Goal: Task Accomplishment & Management: Manage account settings

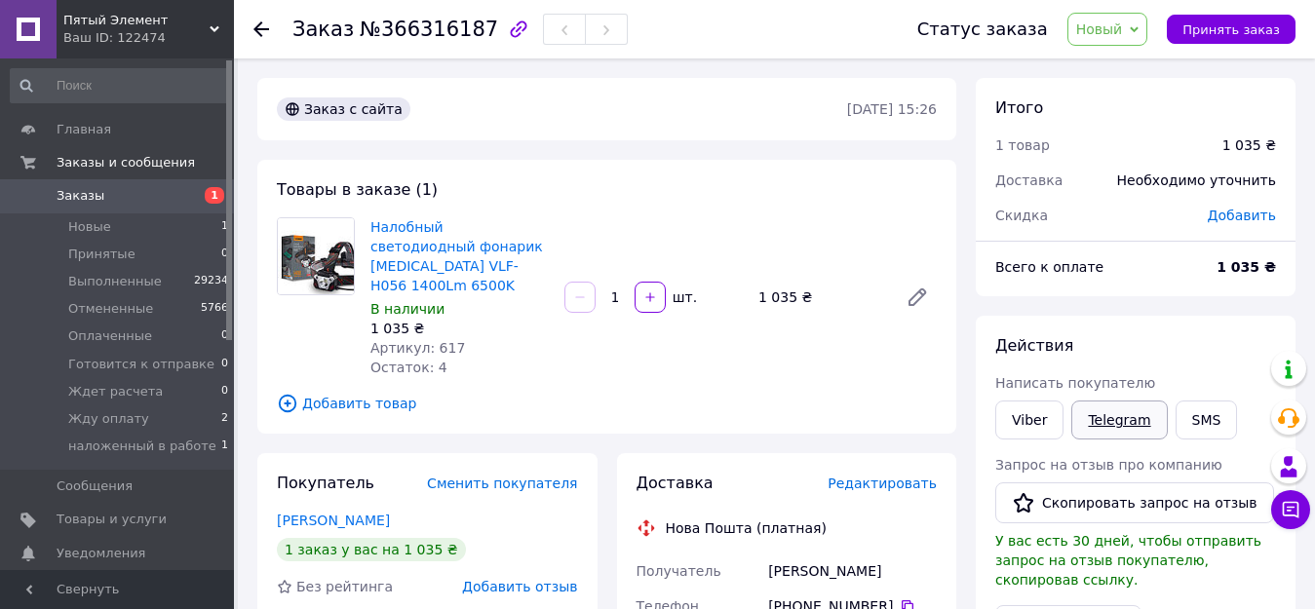
click at [1111, 420] on link "Telegram" at bounding box center [1119, 420] width 96 height 39
click at [1026, 417] on link "Viber" at bounding box center [1029, 420] width 68 height 39
click at [1242, 24] on span "Принять заказ" at bounding box center [1230, 29] width 97 height 15
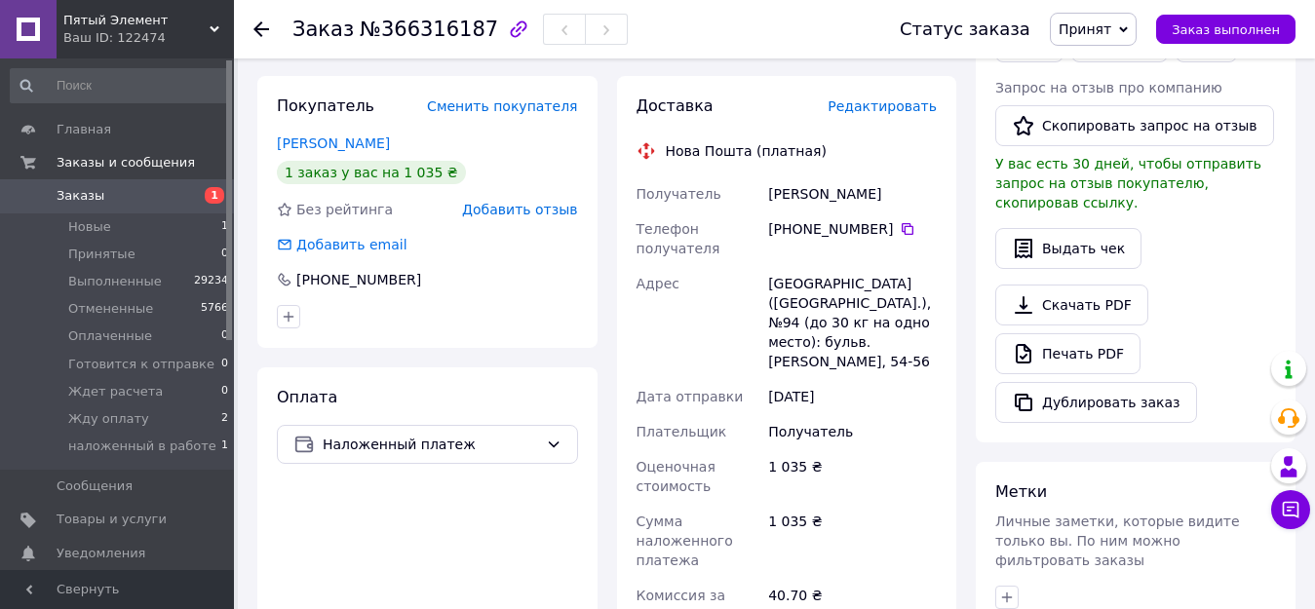
scroll to position [390, 0]
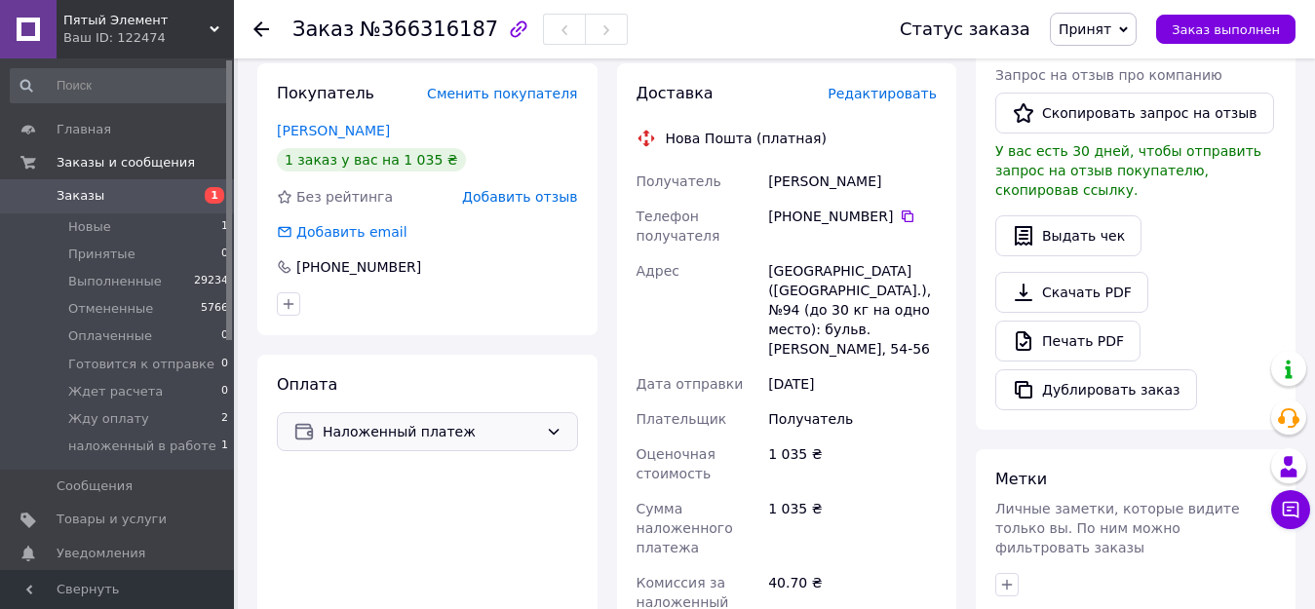
click at [386, 421] on span "Наложенный платеж" at bounding box center [430, 431] width 215 height 21
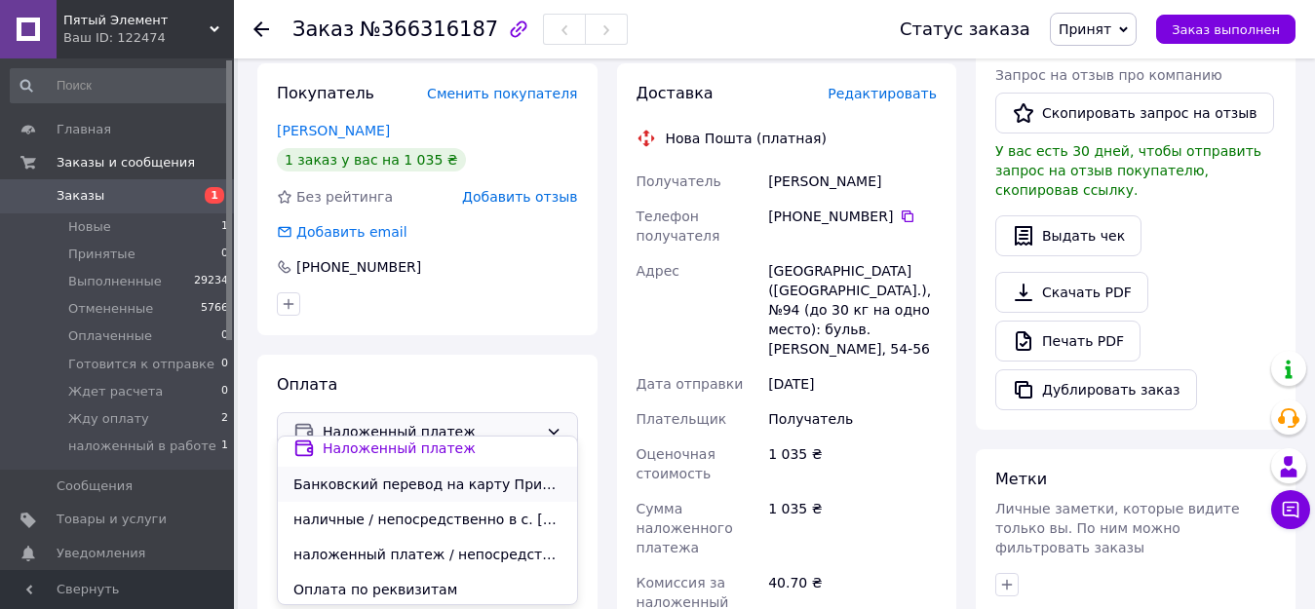
scroll to position [10, 0]
click at [392, 552] on span "наложенный платеж / непосредственно в отделении Укрпошты" at bounding box center [427, 551] width 268 height 19
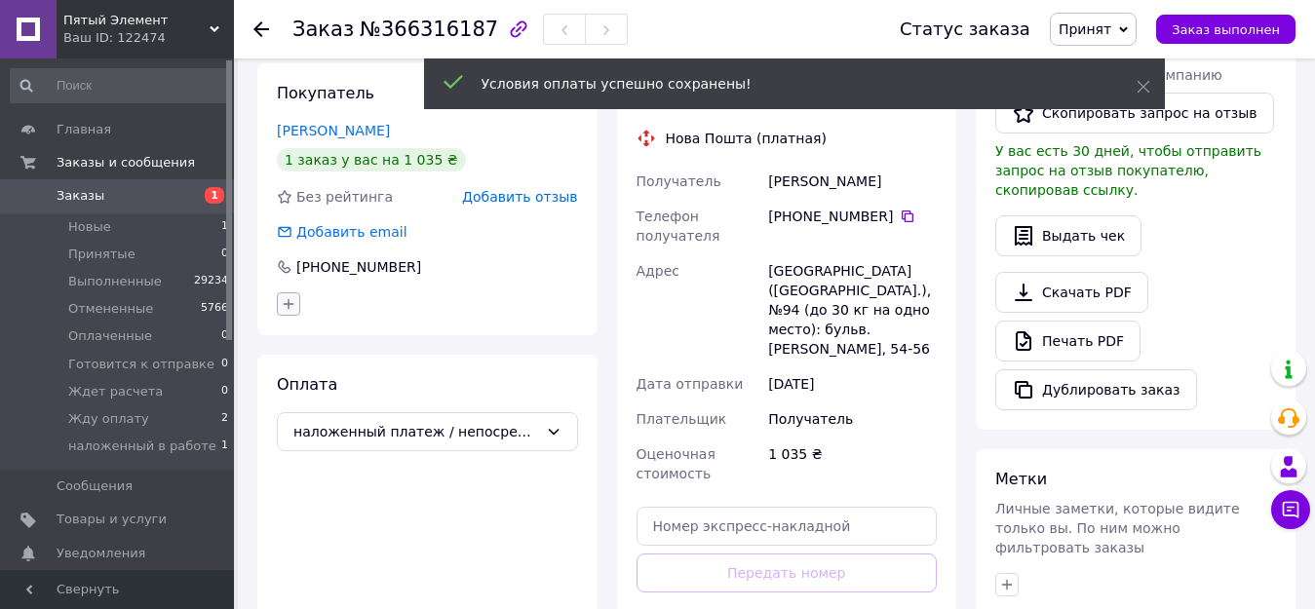
click at [285, 296] on icon "button" at bounding box center [289, 304] width 16 height 16
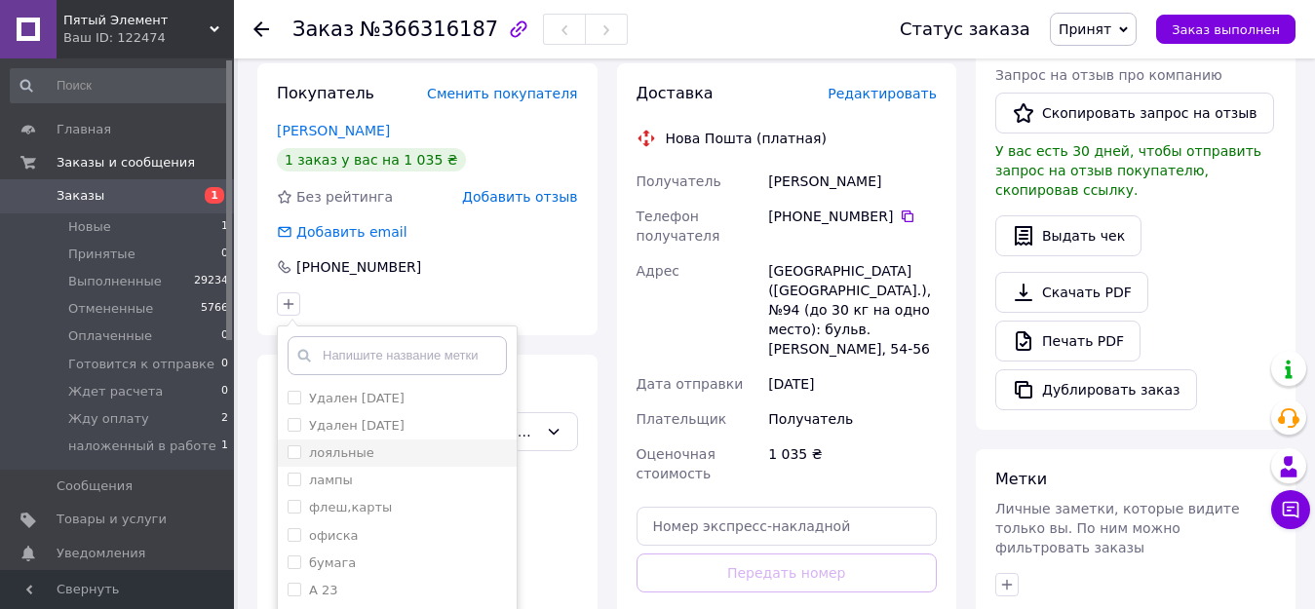
click at [296, 445] on input "лояльные" at bounding box center [294, 451] width 13 height 13
checkbox input "true"
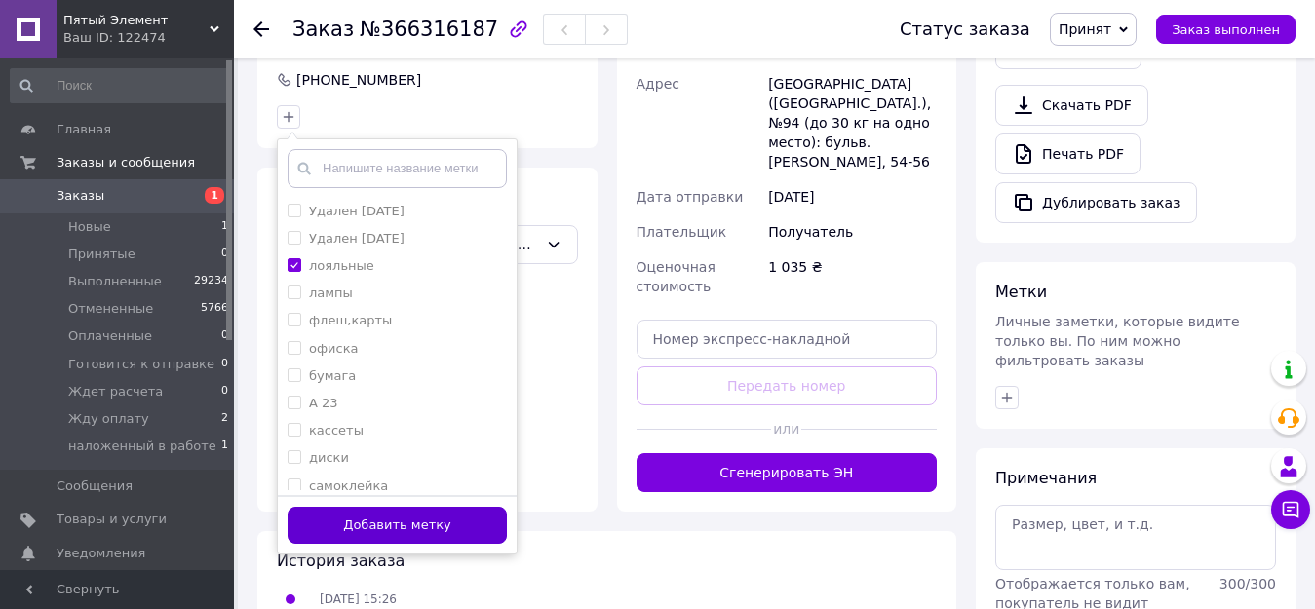
scroll to position [585, 0]
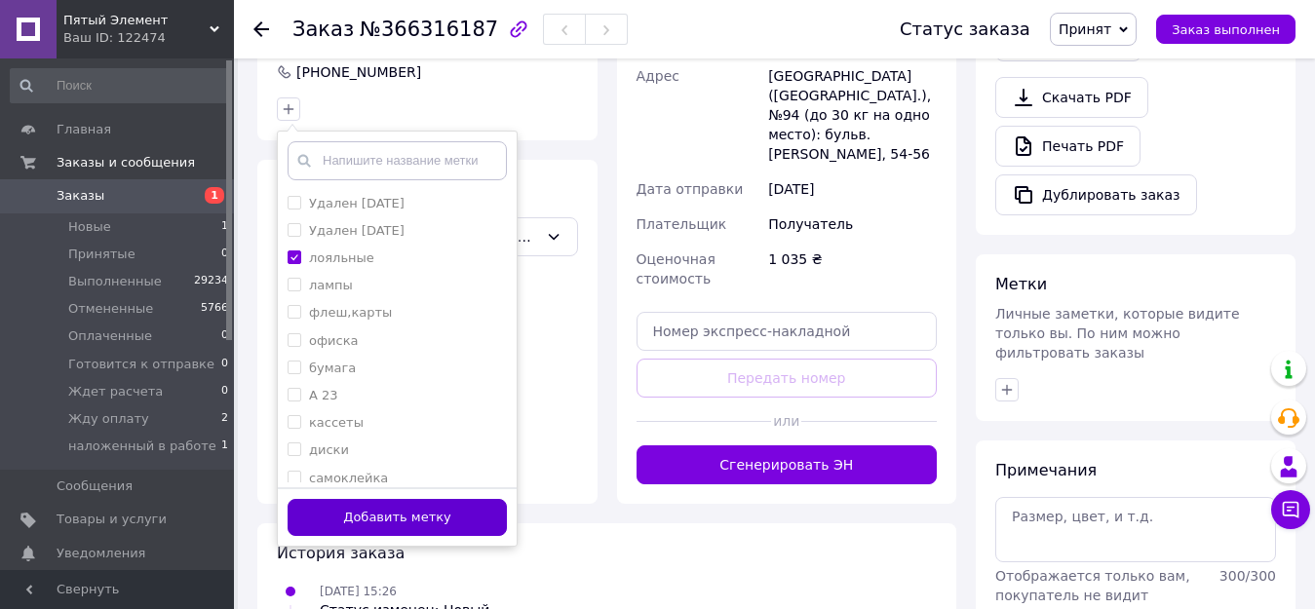
click at [402, 499] on button "Добавить метку" at bounding box center [397, 518] width 219 height 38
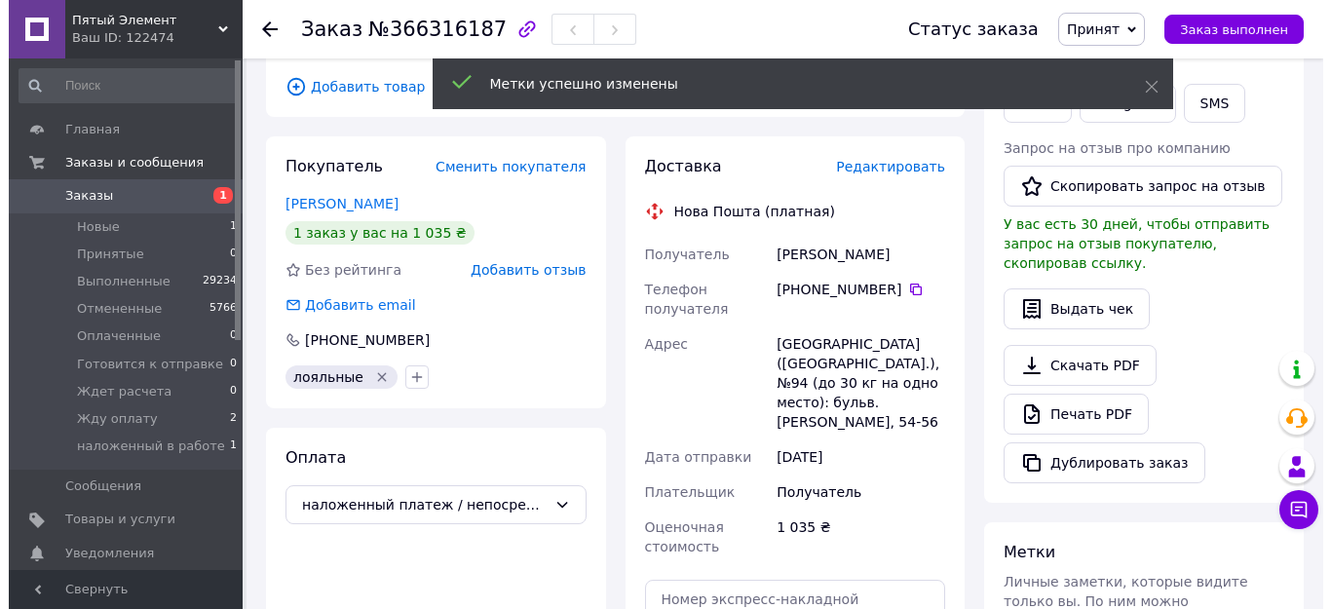
scroll to position [292, 0]
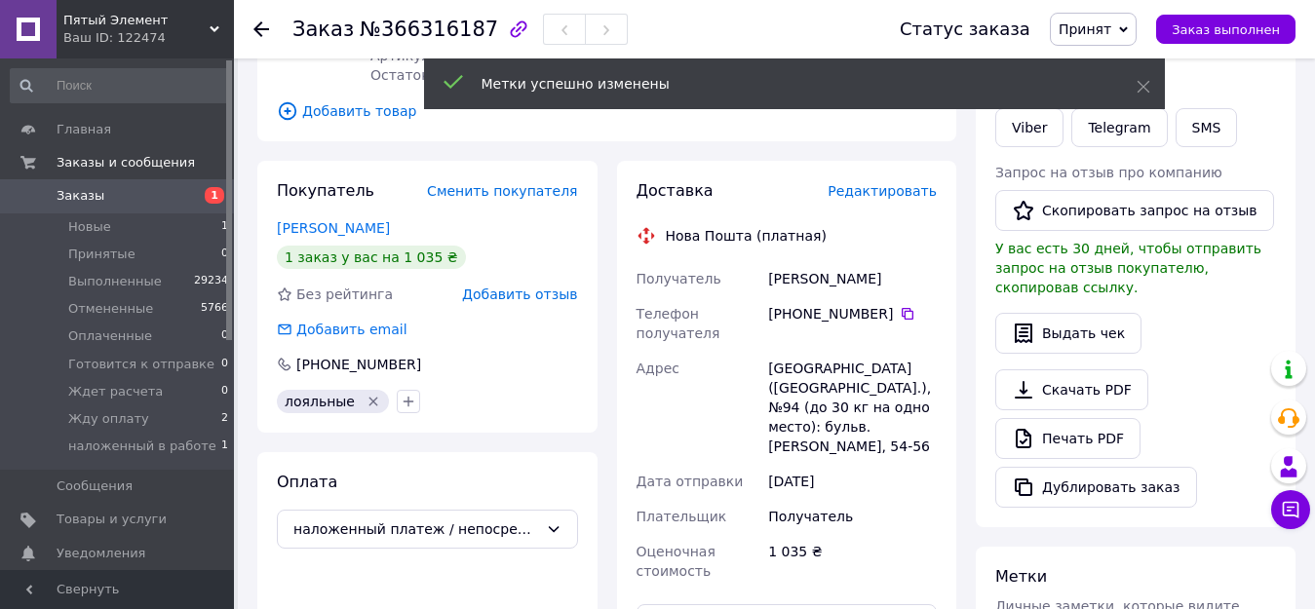
click at [897, 183] on span "Редактировать" at bounding box center [882, 191] width 109 height 16
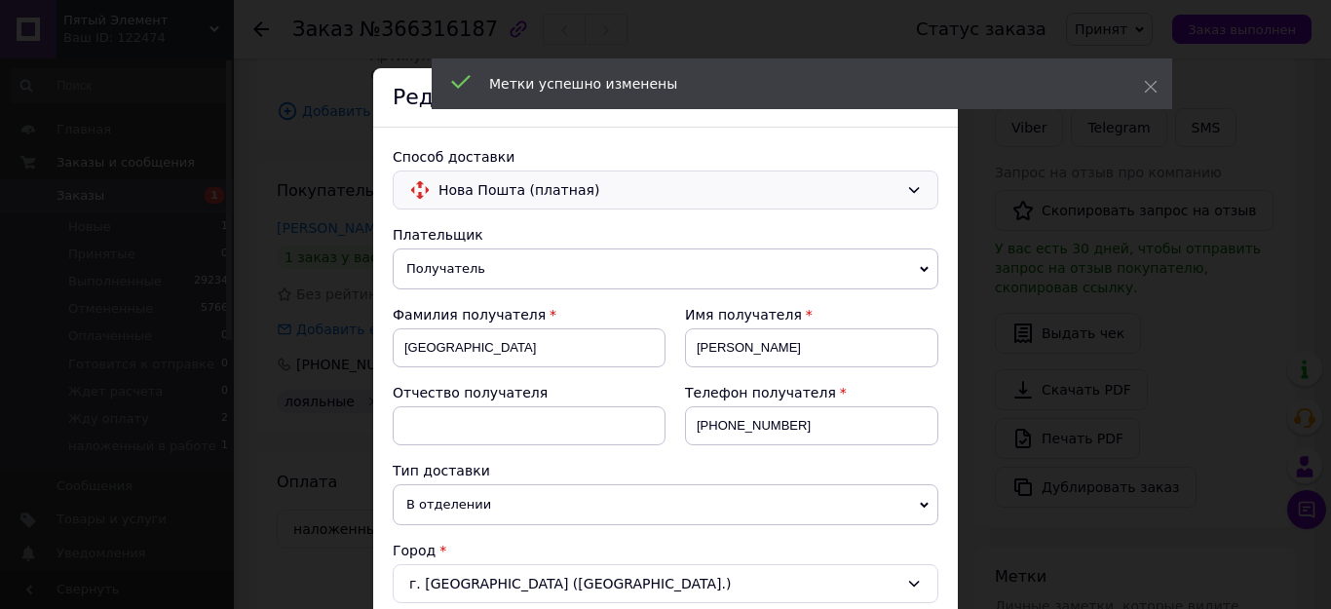
click at [511, 184] on span "Нова Пошта (платная)" at bounding box center [669, 189] width 460 height 21
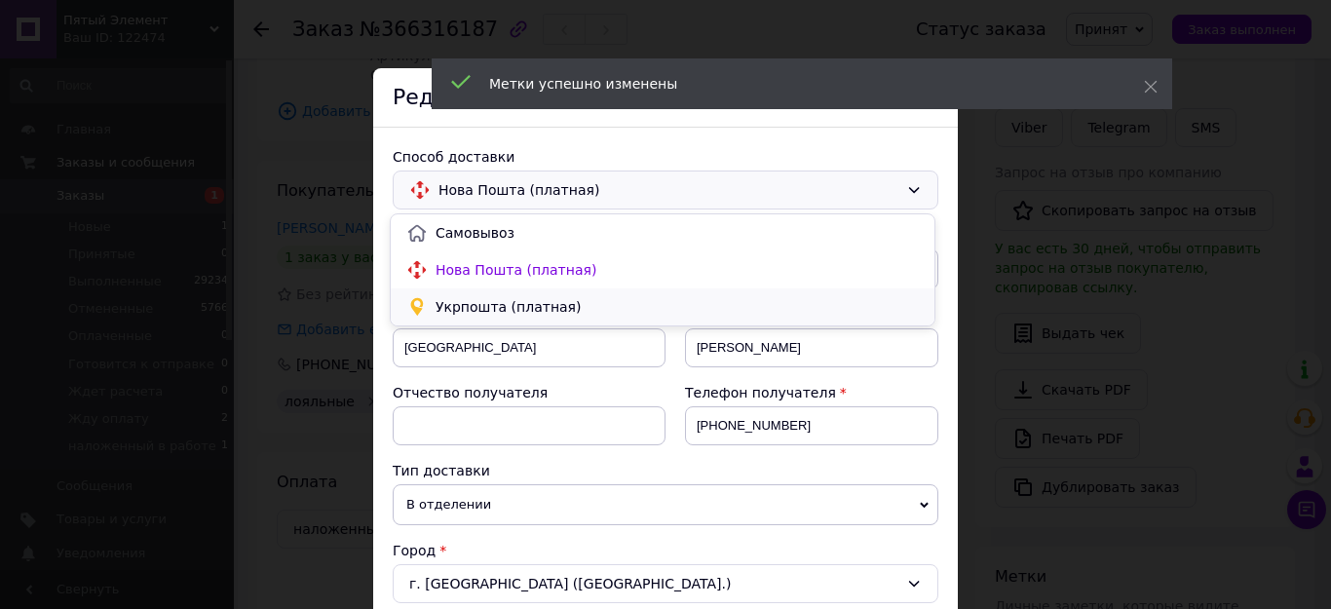
click at [486, 306] on span "Укрпошта (платная)" at bounding box center [677, 306] width 483 height 19
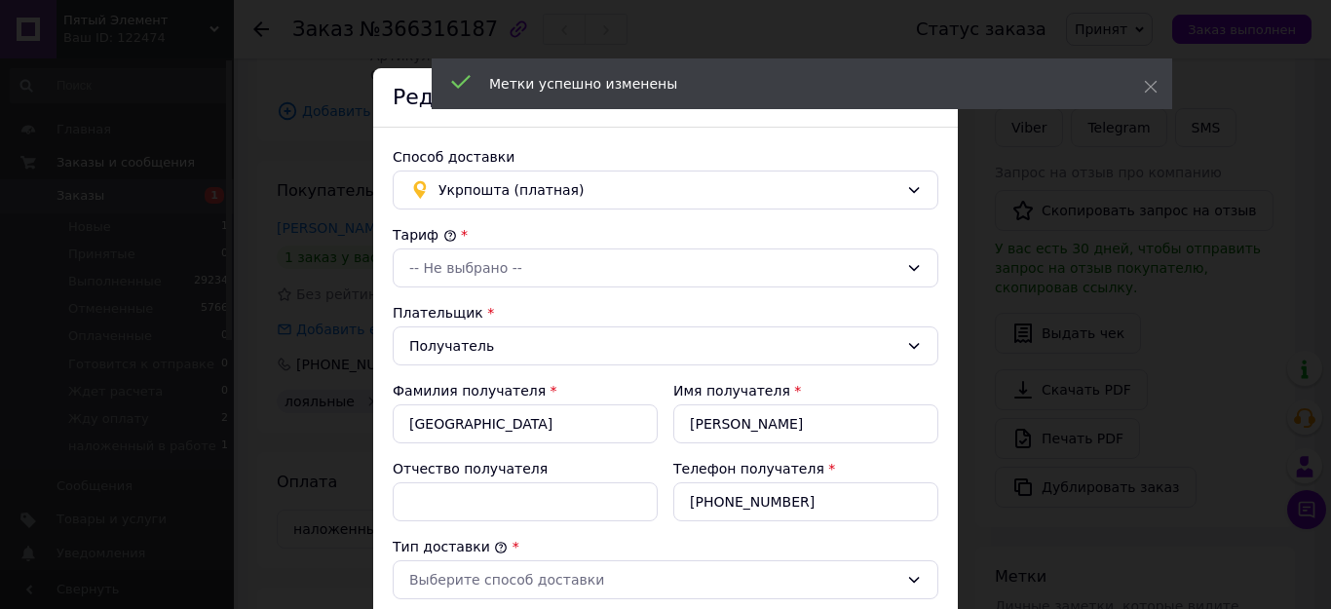
type input "1035"
click at [458, 268] on div "-- Не выбрано --" at bounding box center [653, 267] width 489 height 21
click at [446, 305] on li "Стандарт" at bounding box center [663, 309] width 544 height 35
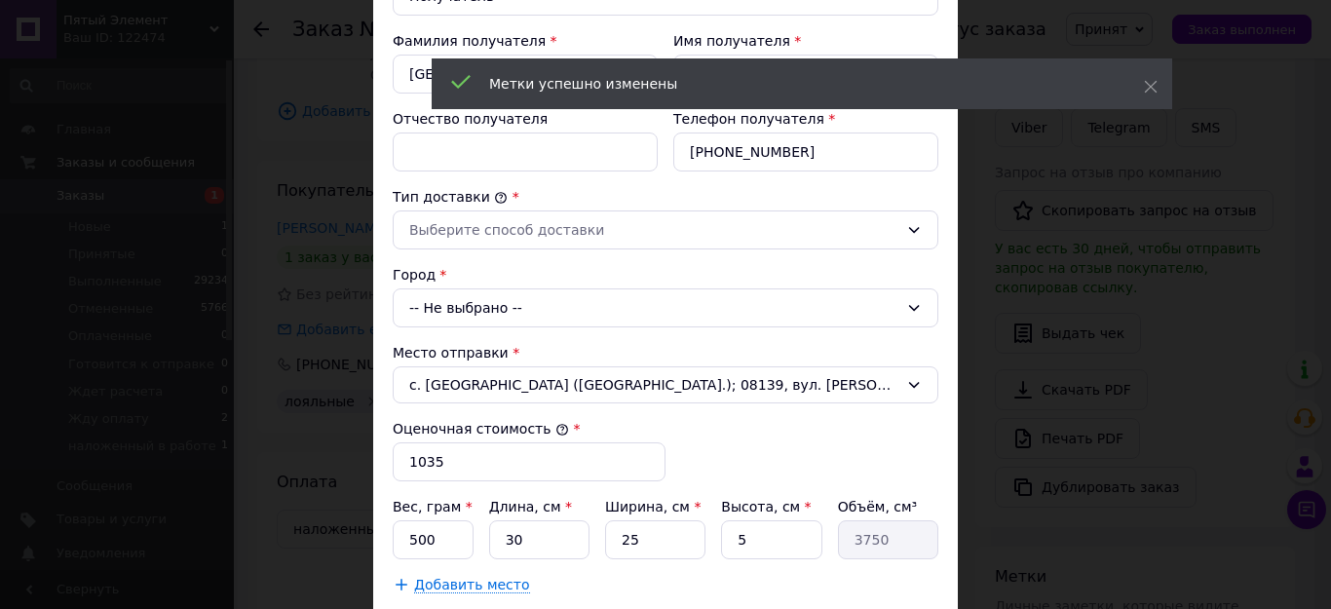
scroll to position [390, 0]
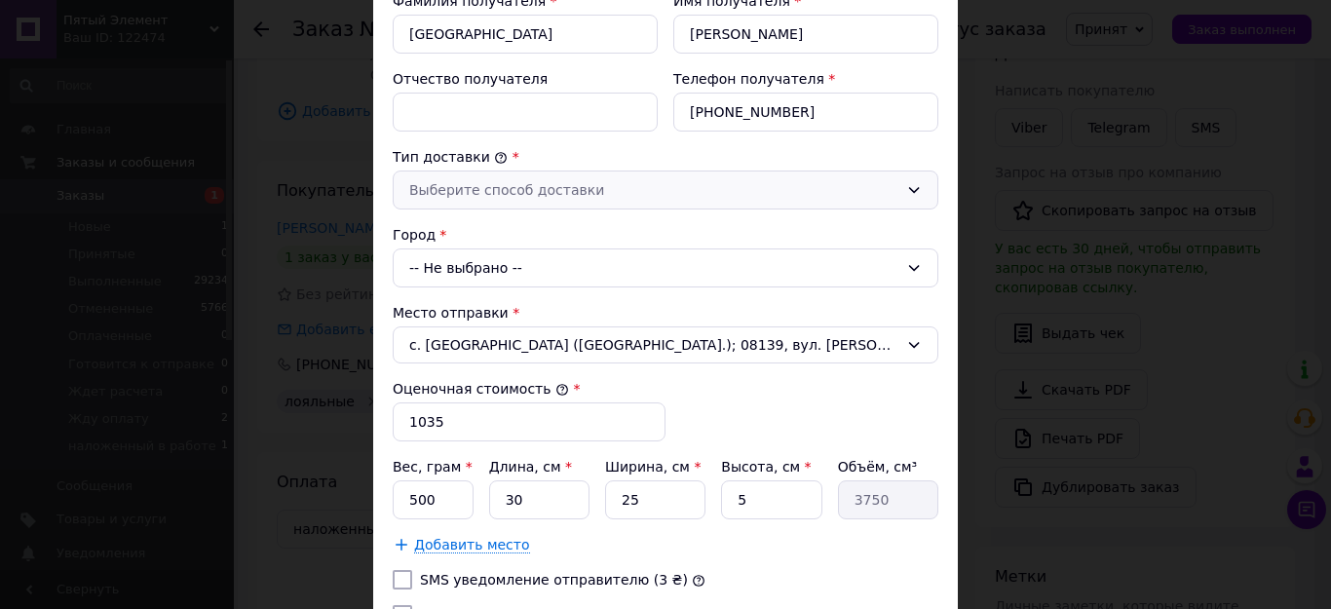
click at [482, 190] on div "Выберите способ доставки" at bounding box center [653, 189] width 489 height 21
click at [454, 235] on li "Склад - склад" at bounding box center [663, 231] width 544 height 35
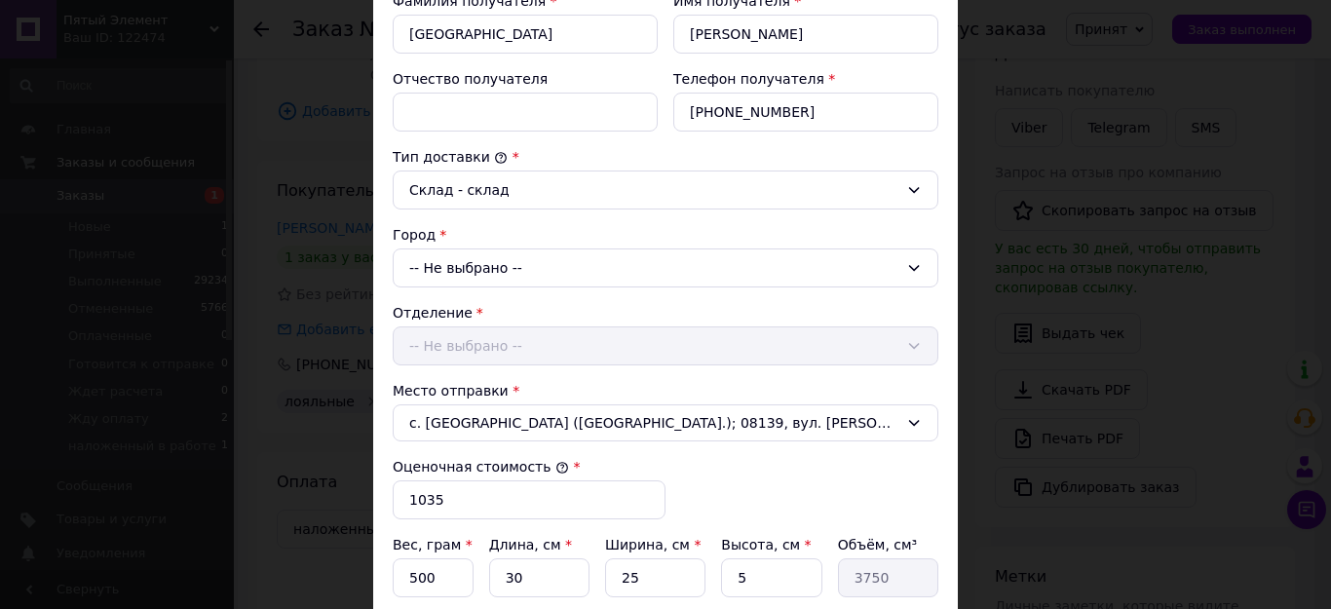
click at [453, 268] on div "-- Не выбрано --" at bounding box center [666, 268] width 546 height 39
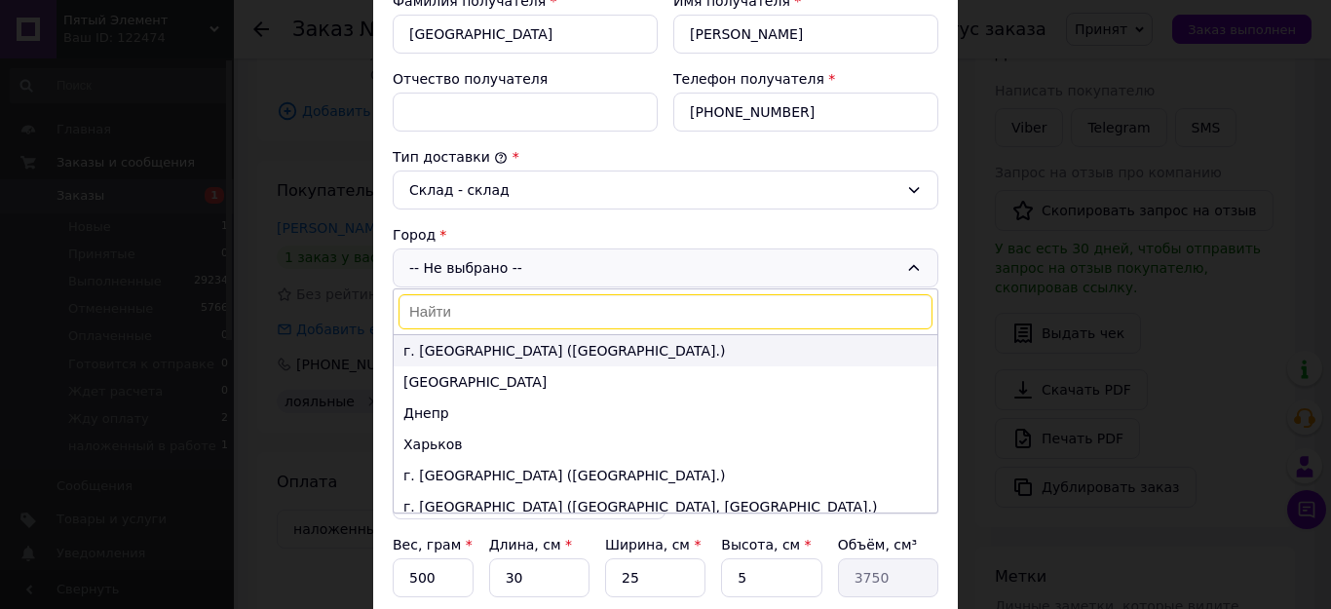
click at [460, 351] on li "г. [GEOGRAPHIC_DATA] ([GEOGRAPHIC_DATA].)" at bounding box center [666, 350] width 544 height 31
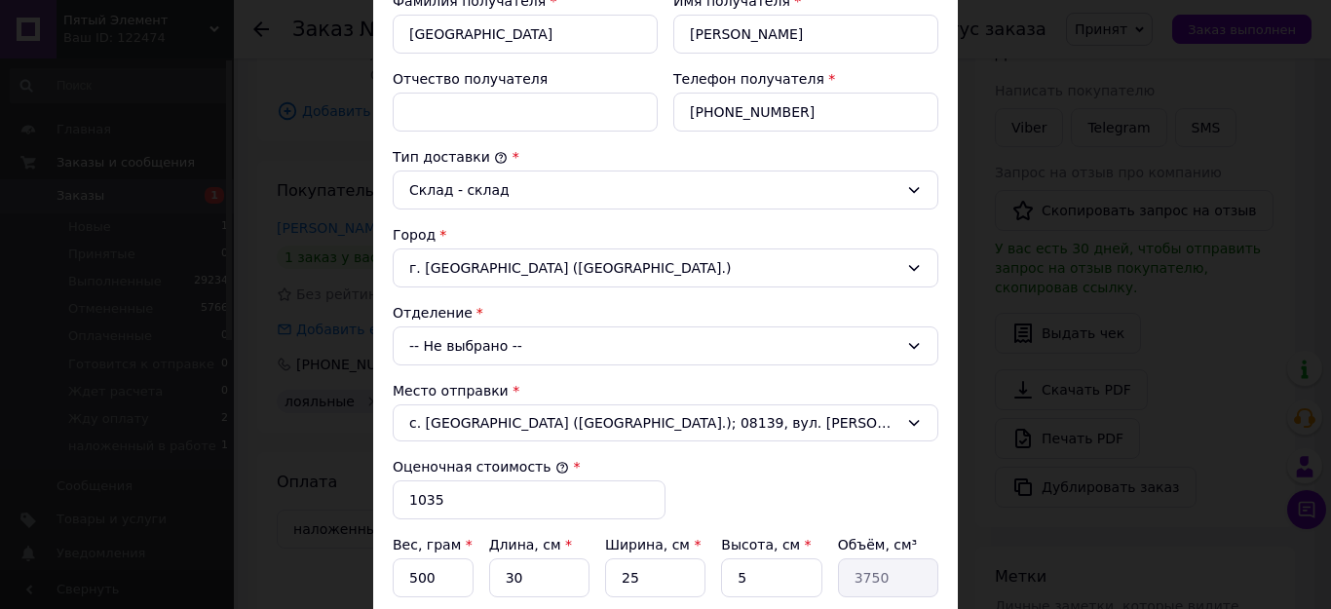
click at [453, 346] on div "-- Не выбрано --" at bounding box center [666, 346] width 546 height 39
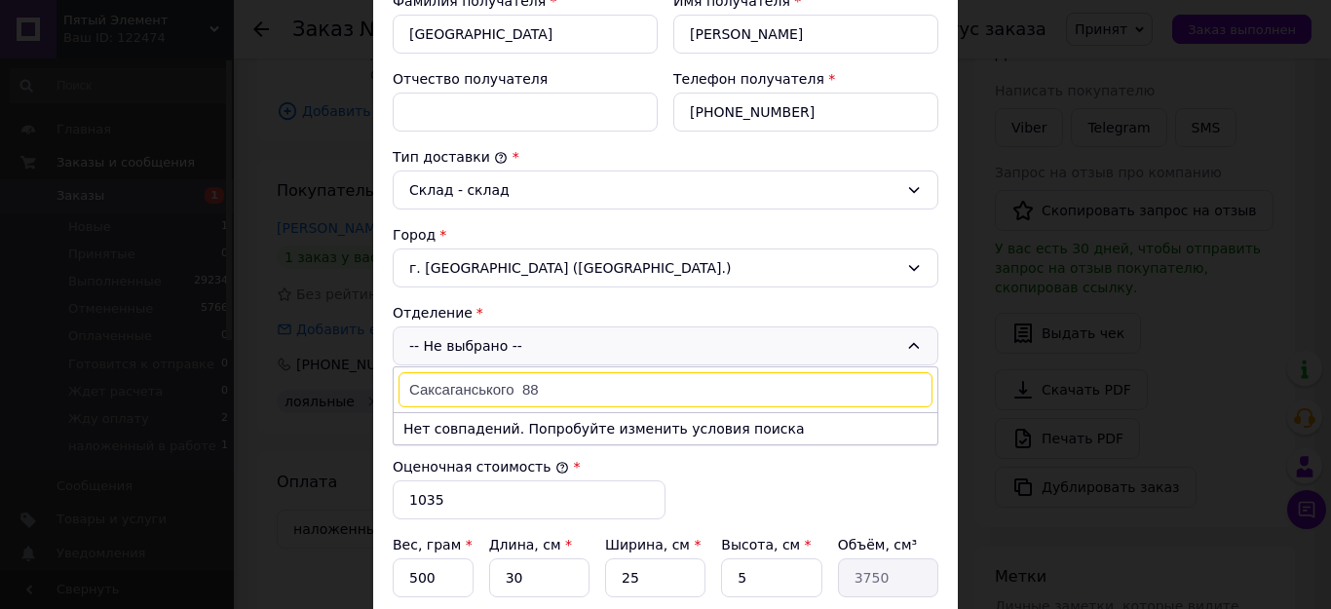
drag, startPoint x: 553, startPoint y: 385, endPoint x: 511, endPoint y: 388, distance: 42.0
click at [511, 388] on input "Саксаганського 88" at bounding box center [666, 389] width 534 height 35
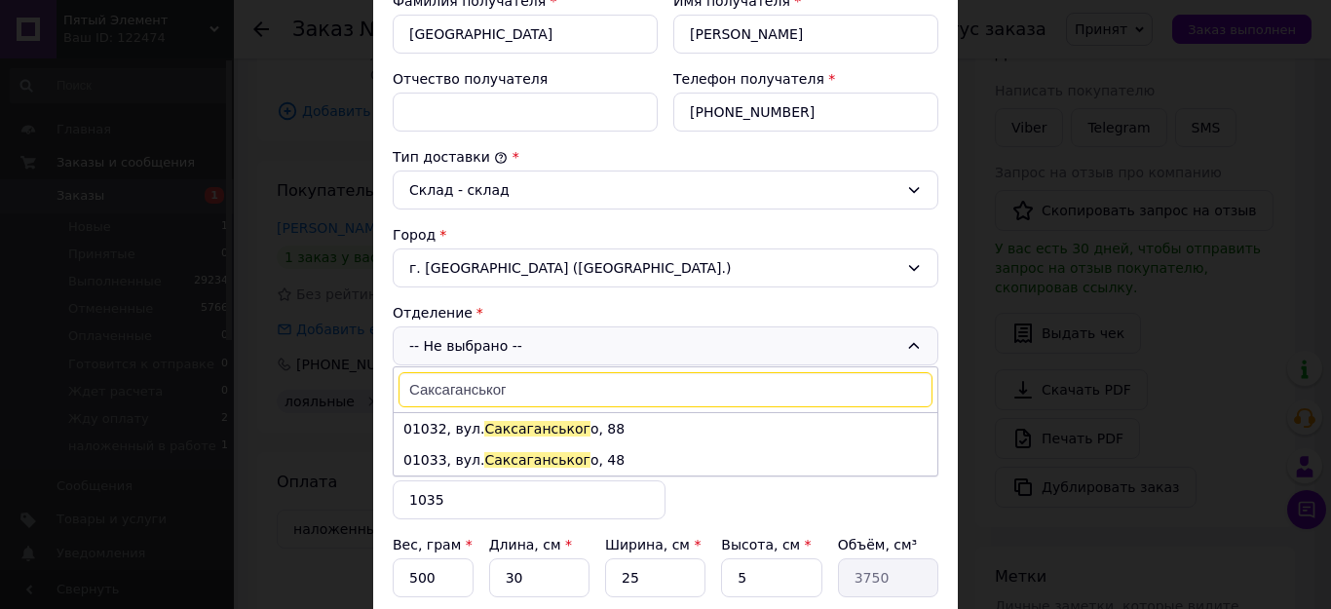
type input "Саксаганськог"
click at [425, 428] on li "01032, вул. Саксаганськог о, 88" at bounding box center [666, 428] width 544 height 31
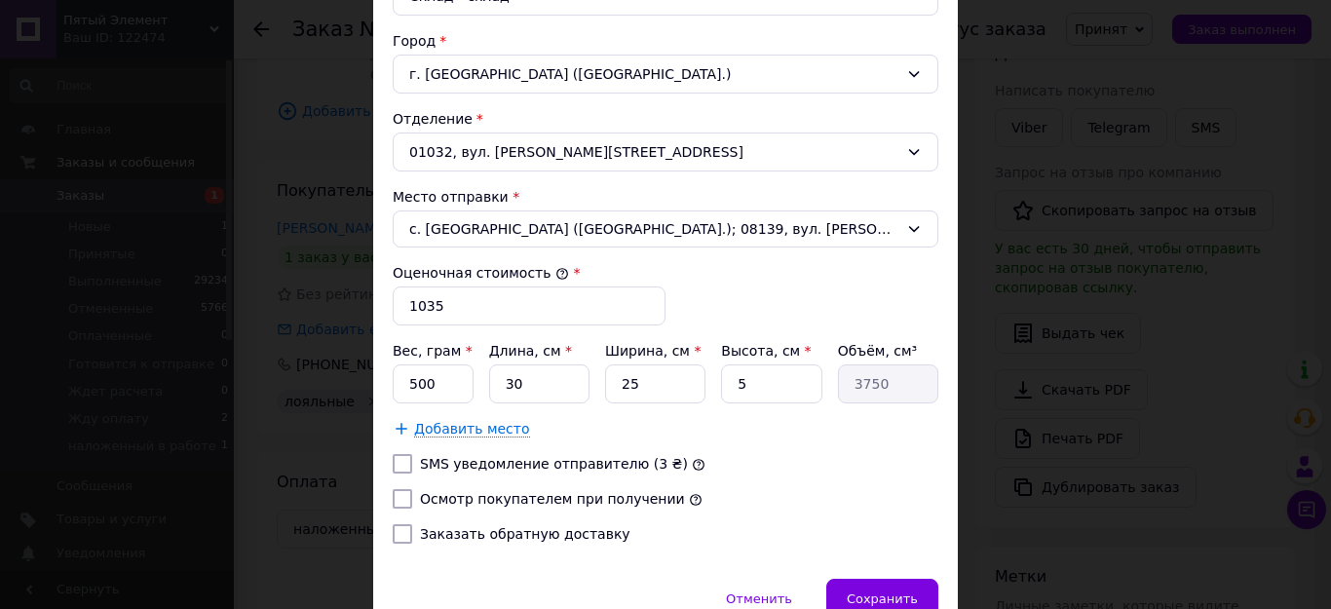
scroll to position [680, 0]
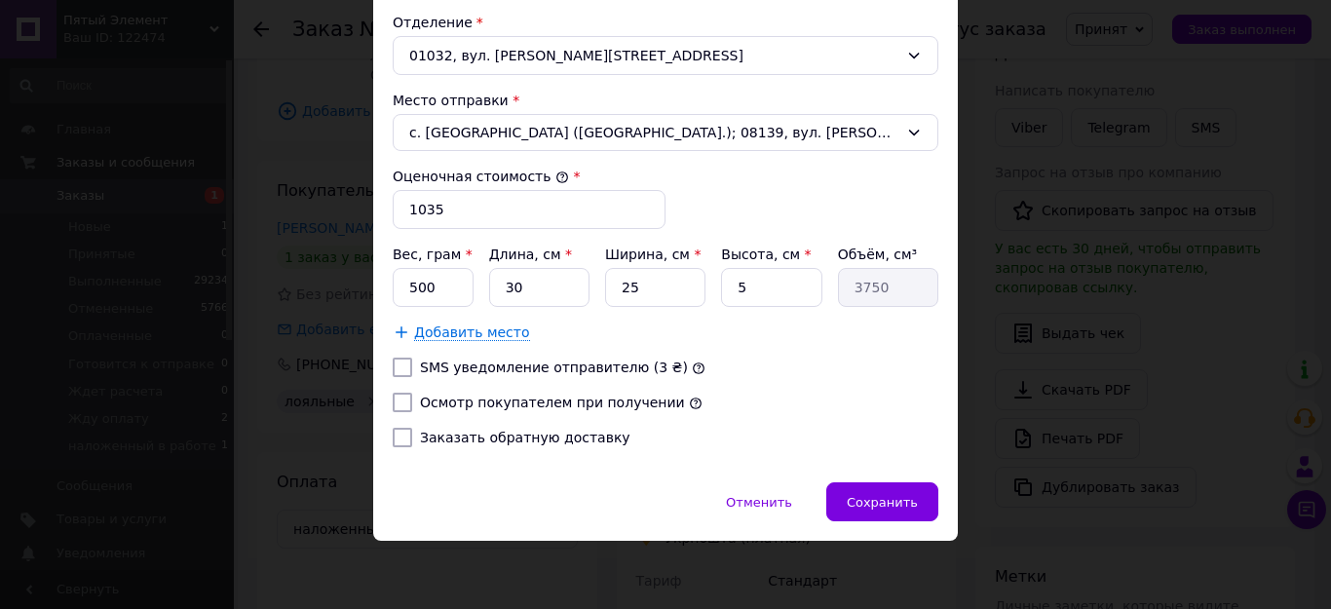
click at [400, 401] on input "Осмотр покупателем при получении" at bounding box center [402, 402] width 19 height 19
checkbox input "true"
click at [401, 439] on input "Заказать обратную доставку" at bounding box center [402, 437] width 19 height 19
checkbox input "true"
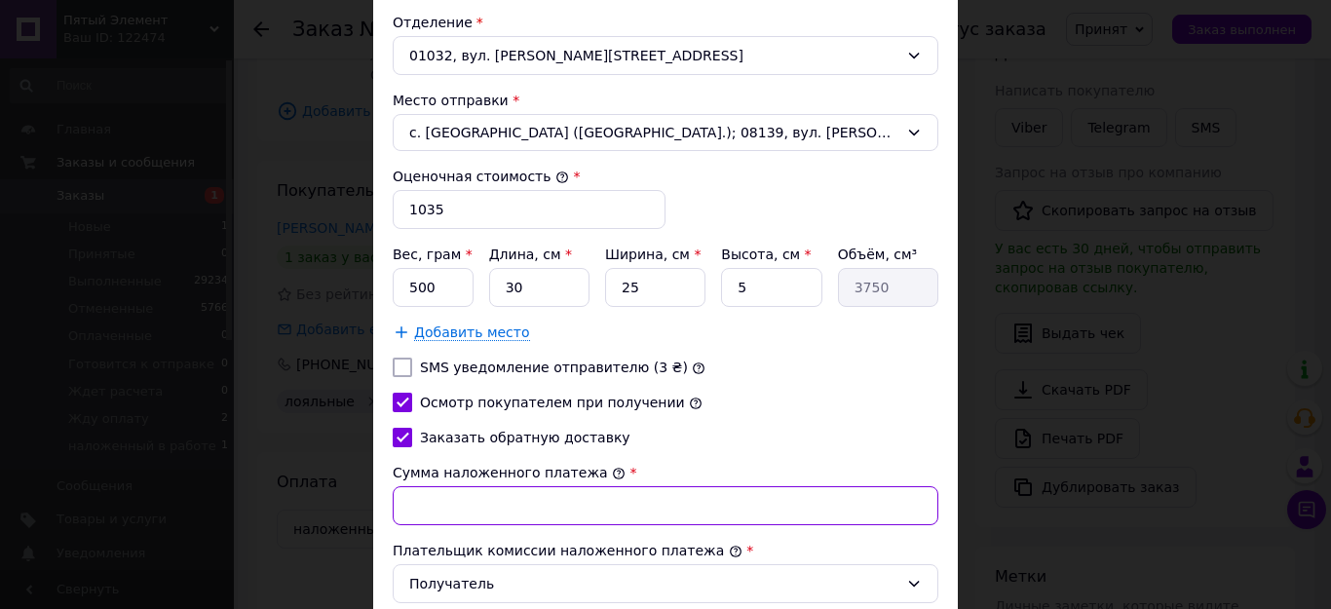
click at [443, 489] on input "Сумма наложенного платежа" at bounding box center [666, 505] width 546 height 39
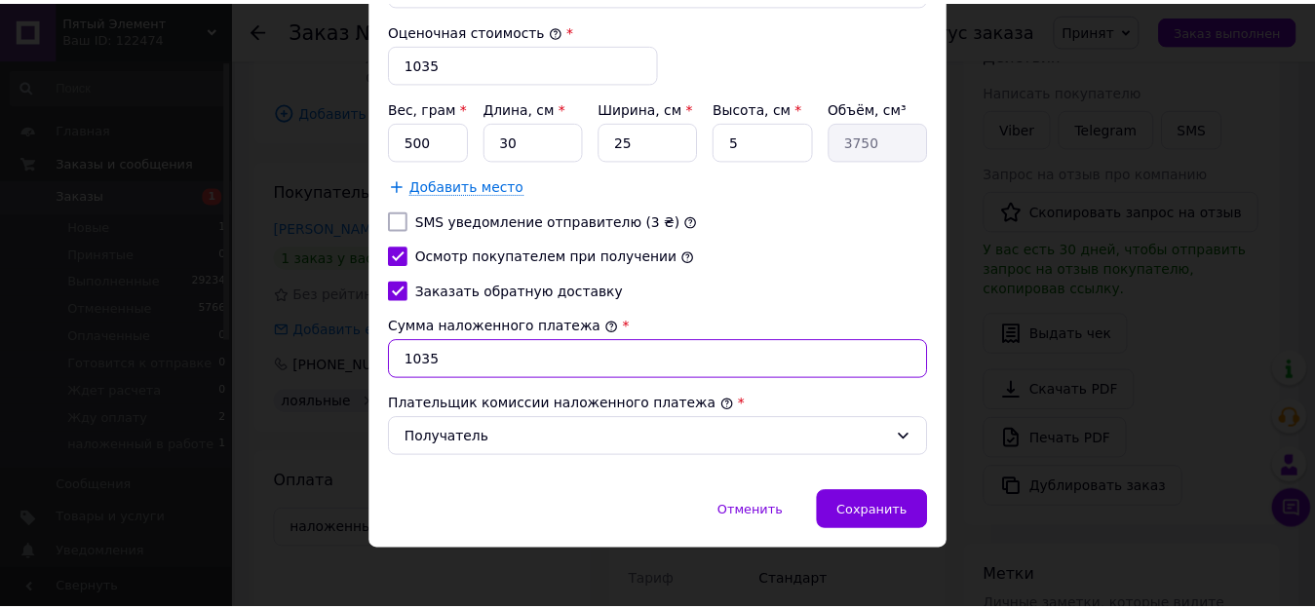
scroll to position [836, 0]
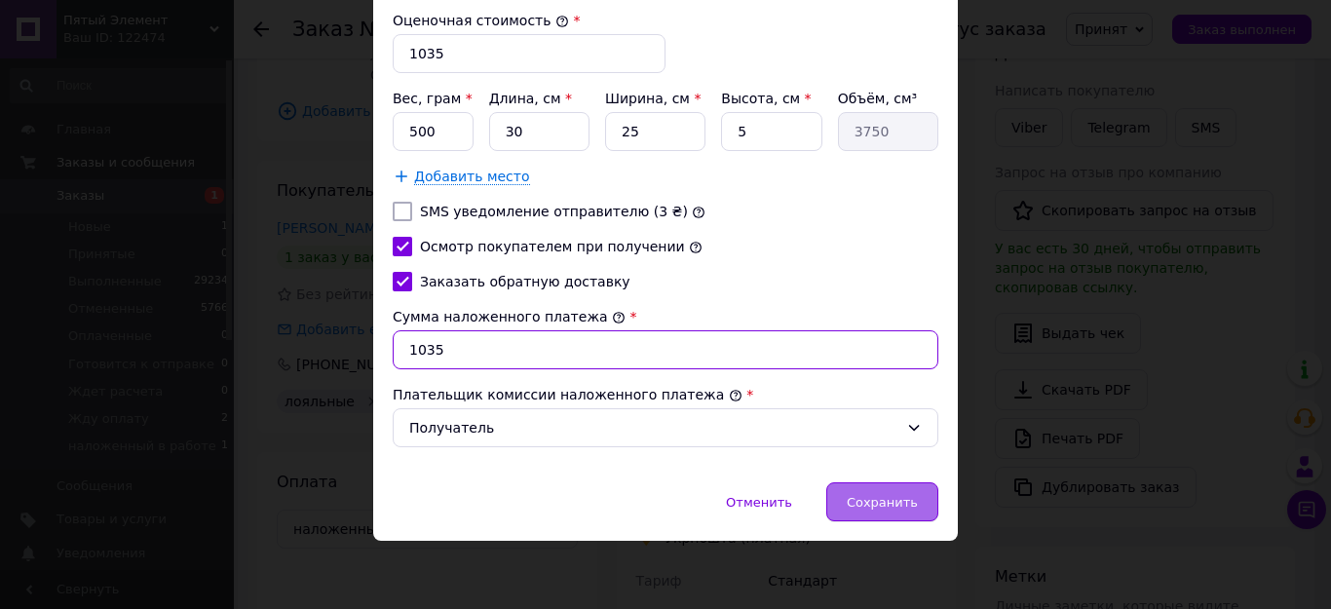
type input "1035"
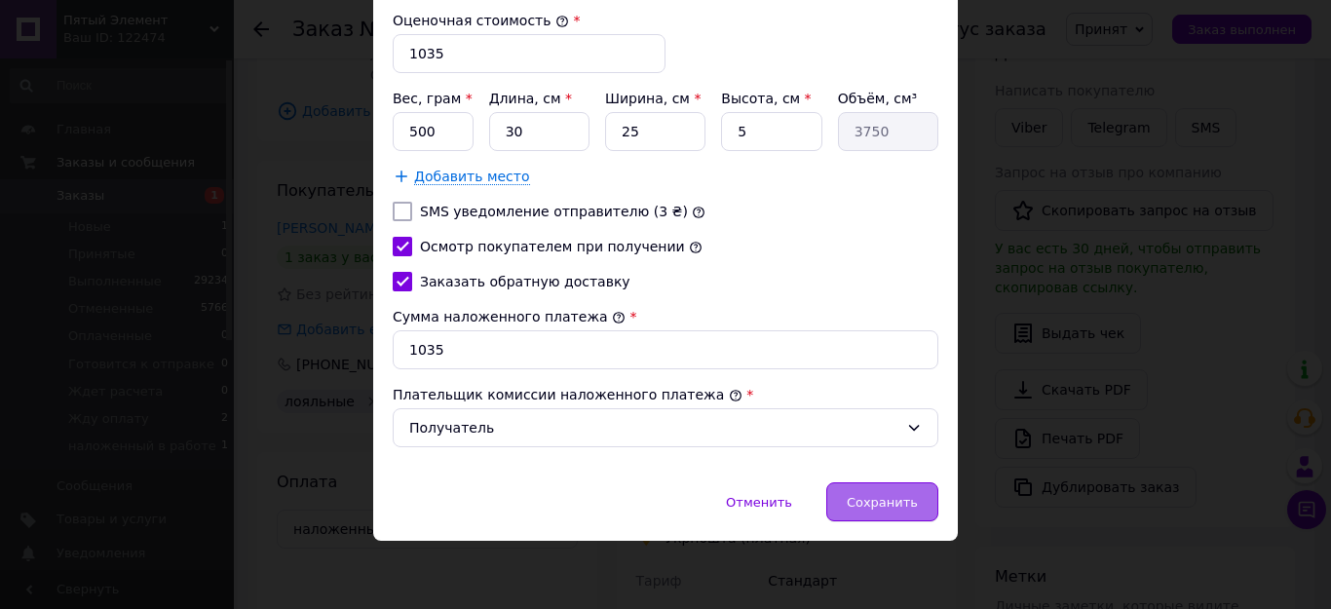
click at [878, 497] on span "Сохранить" at bounding box center [882, 502] width 71 height 15
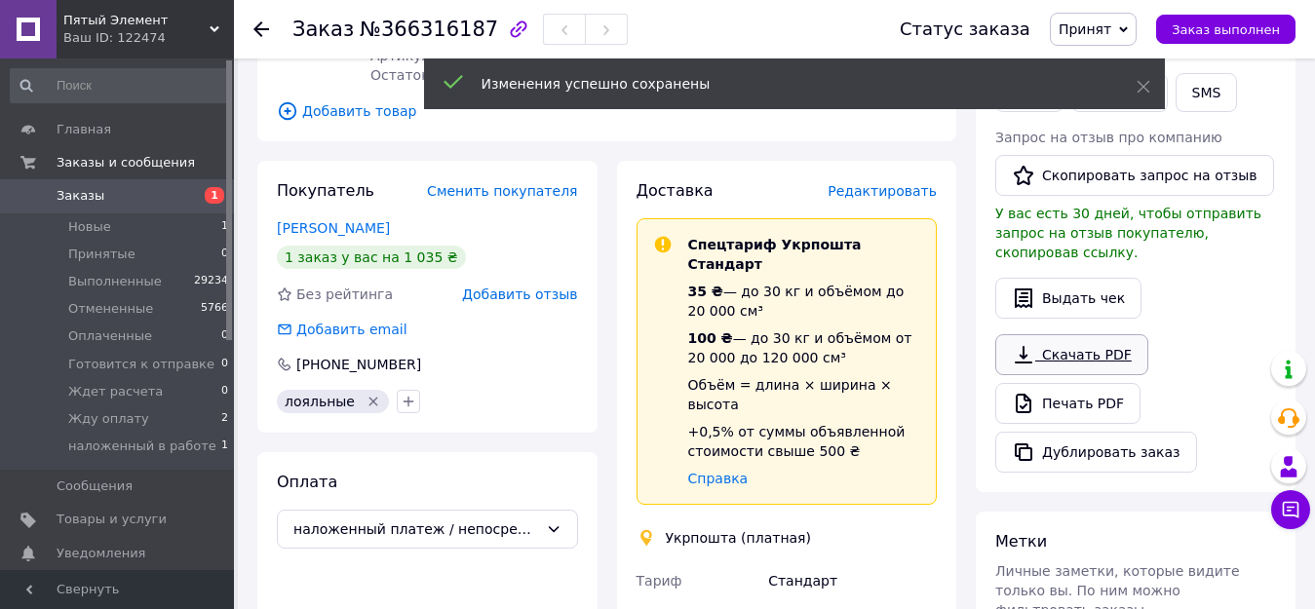
click at [1060, 334] on link "Скачать PDF" at bounding box center [1071, 354] width 153 height 41
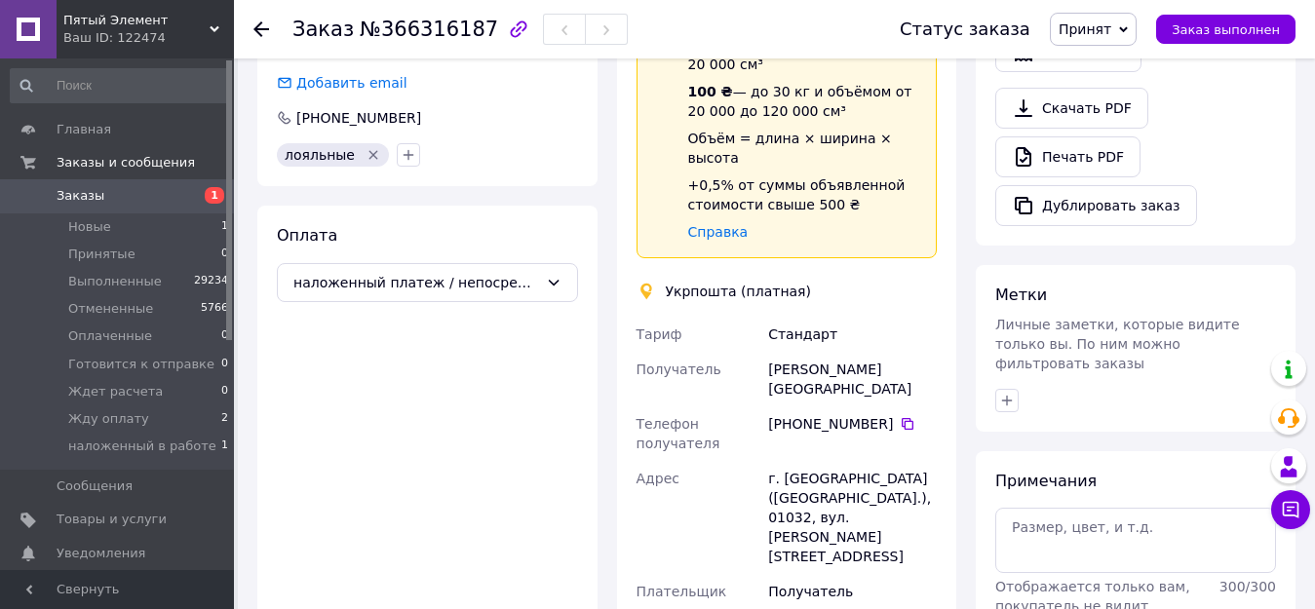
scroll to position [585, 0]
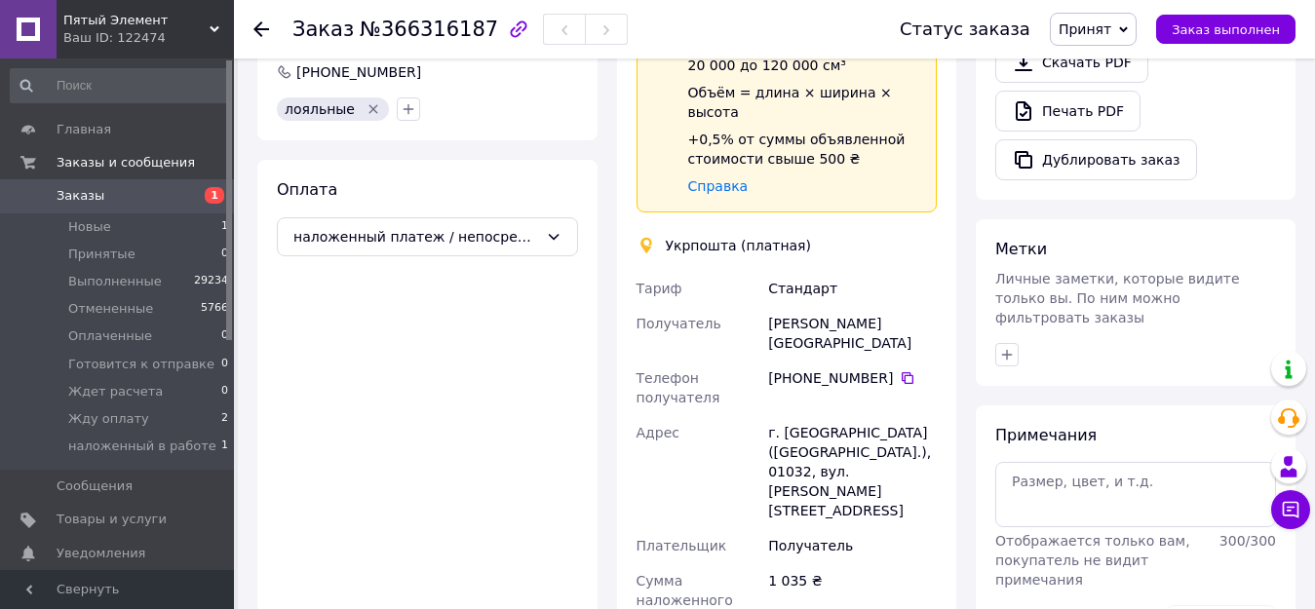
click at [71, 196] on span "Заказы" at bounding box center [81, 196] width 48 height 18
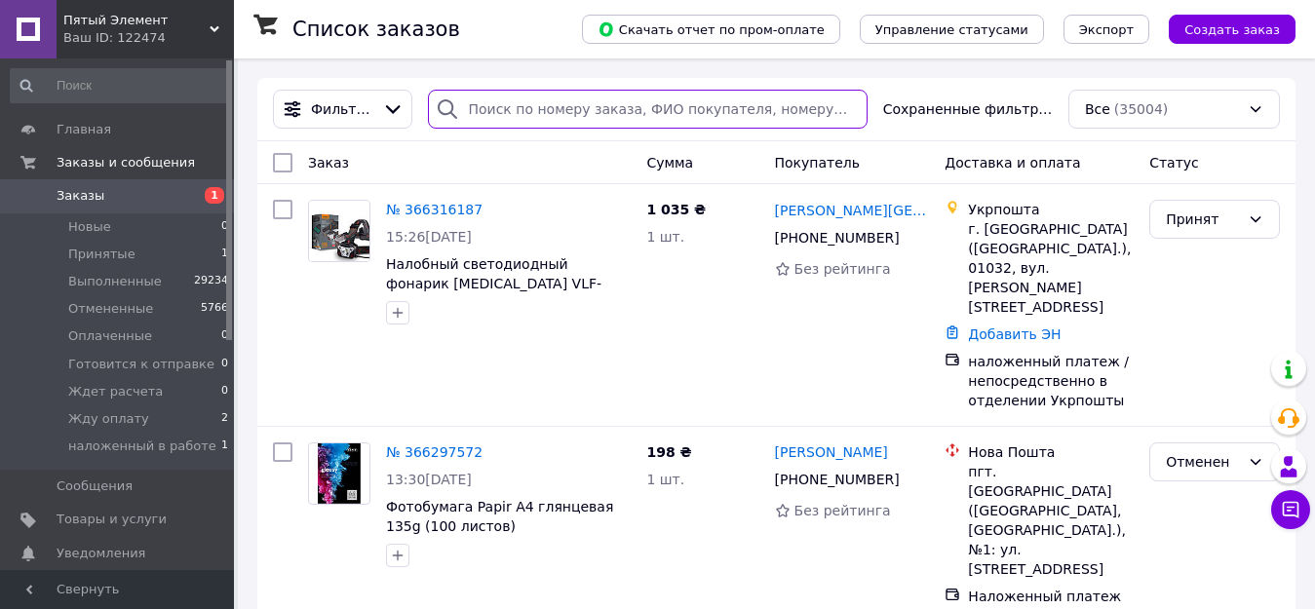
click at [500, 103] on input "search" at bounding box center [647, 109] width 439 height 39
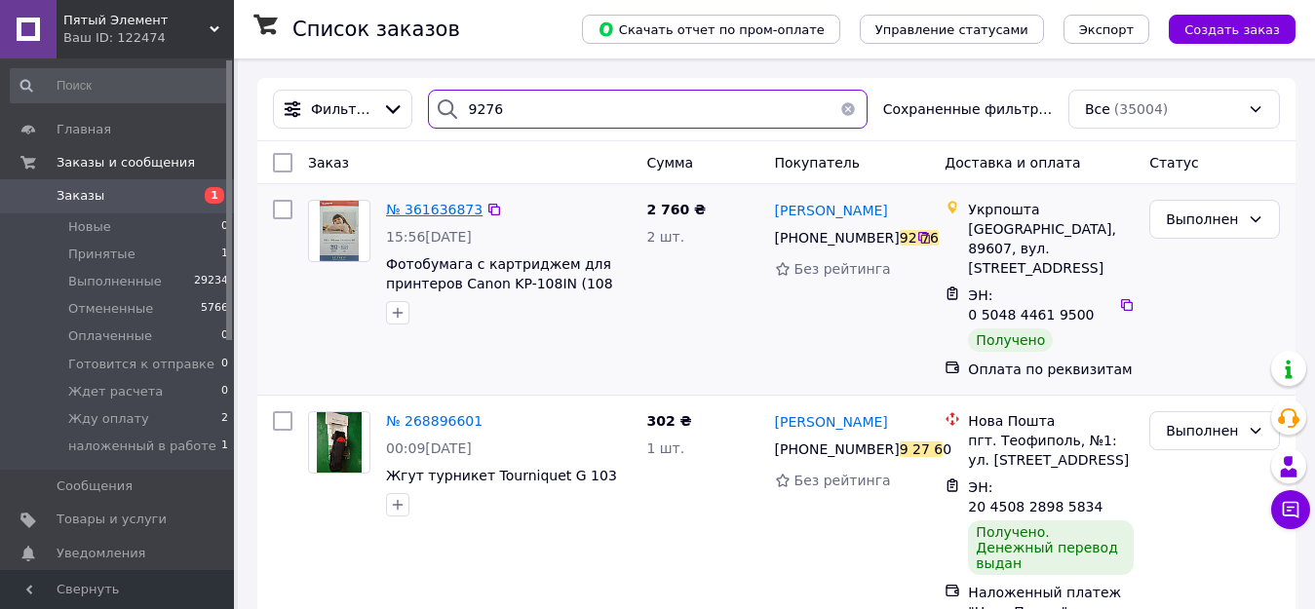
type input "9276"
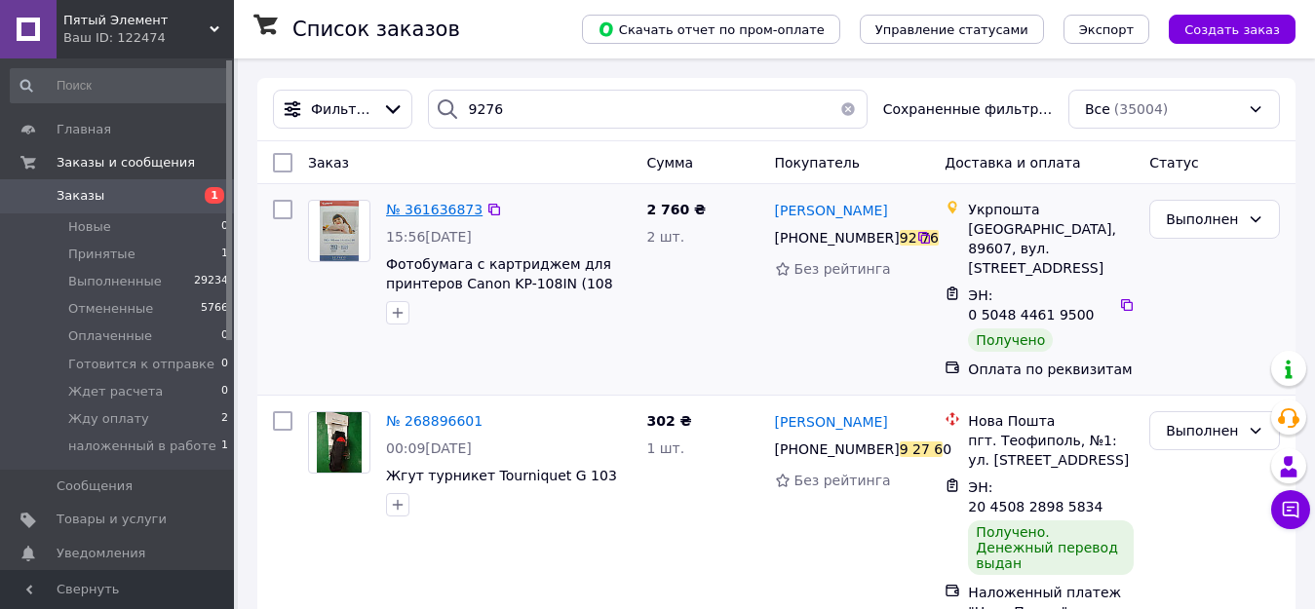
click at [438, 211] on span "№ 361636873" at bounding box center [434, 210] width 96 height 16
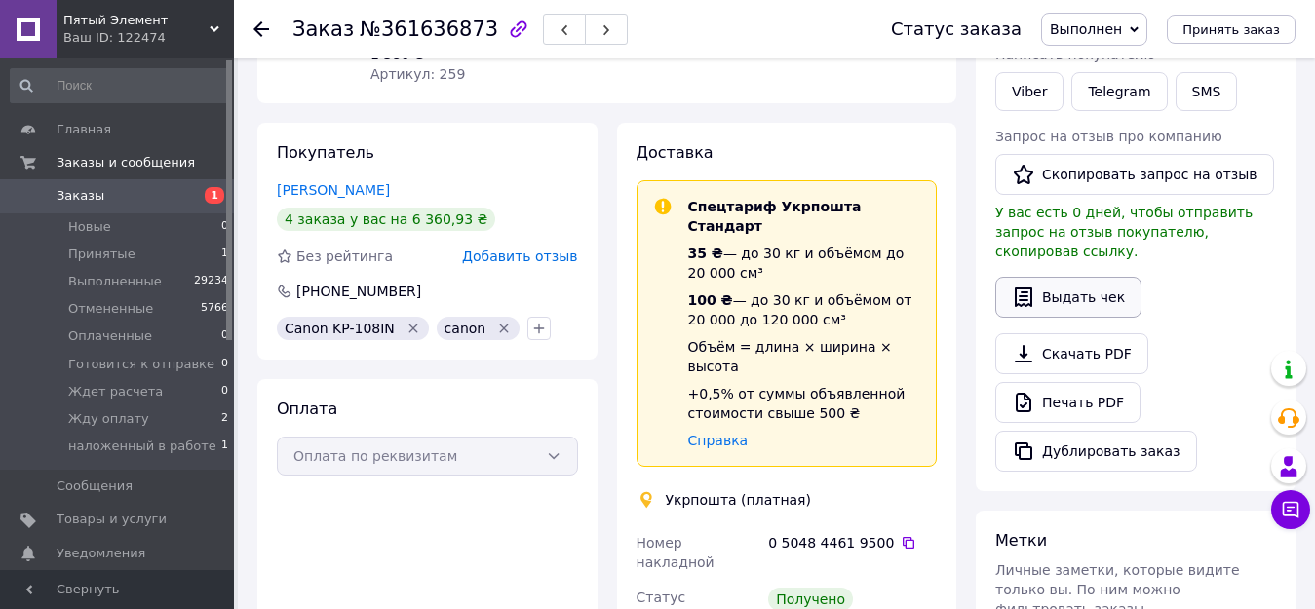
scroll to position [292, 0]
click at [1089, 433] on button "Дублировать заказ" at bounding box center [1096, 452] width 202 height 41
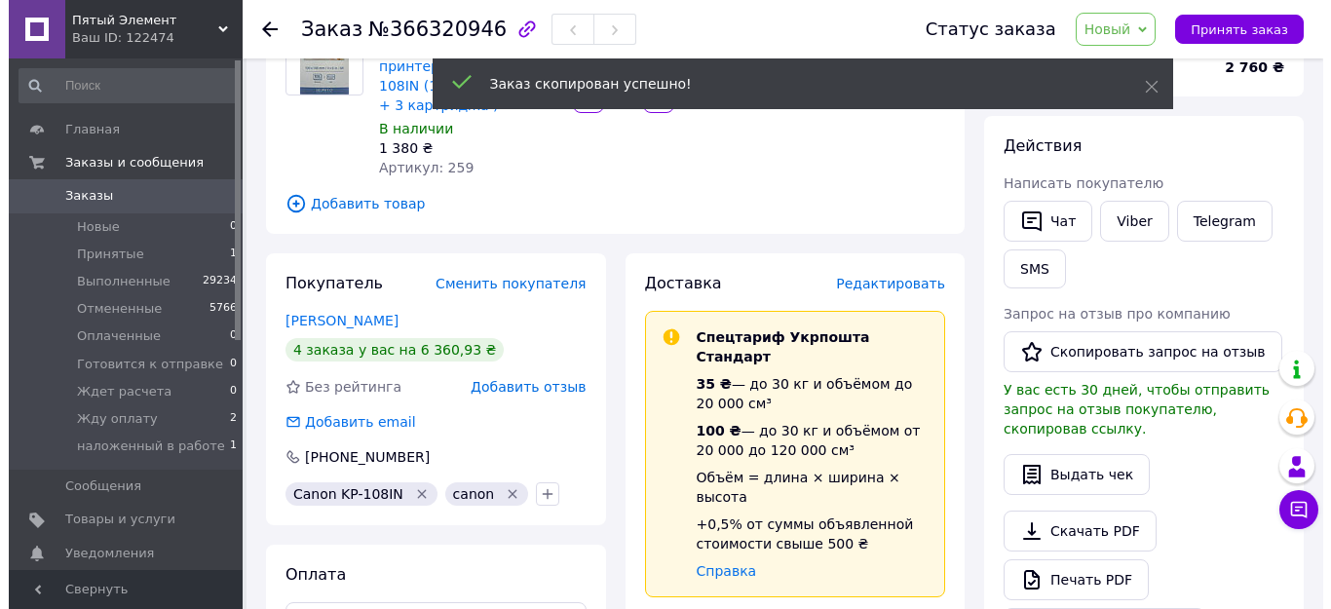
scroll to position [292, 0]
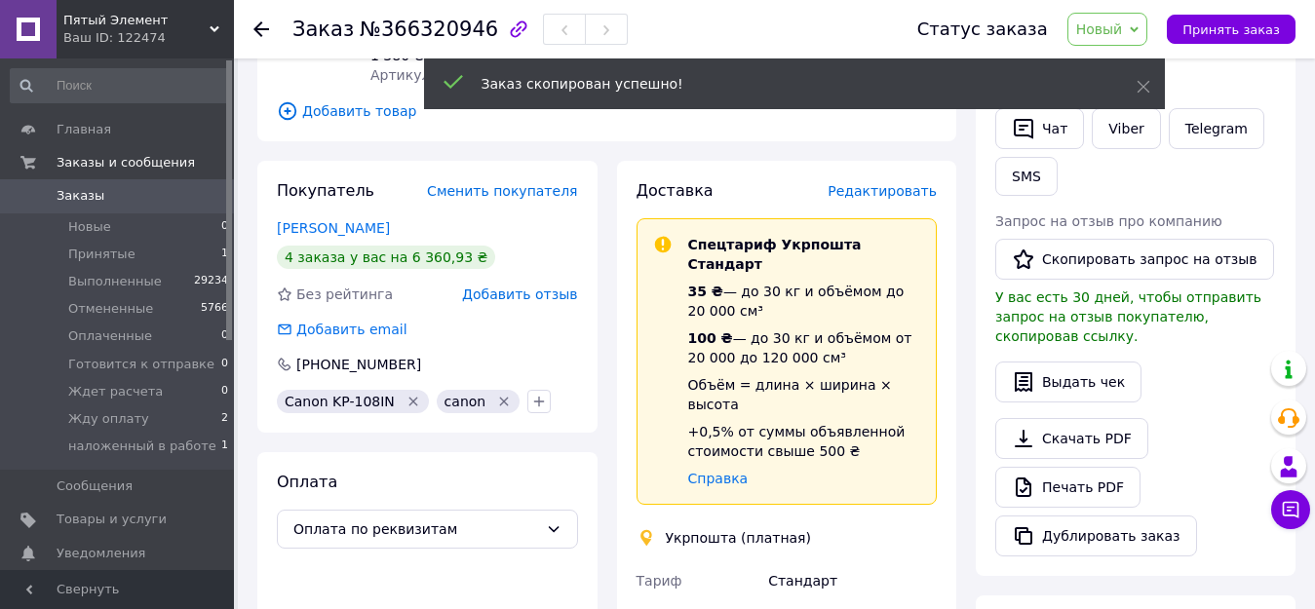
click at [888, 183] on span "Редактировать" at bounding box center [882, 191] width 109 height 16
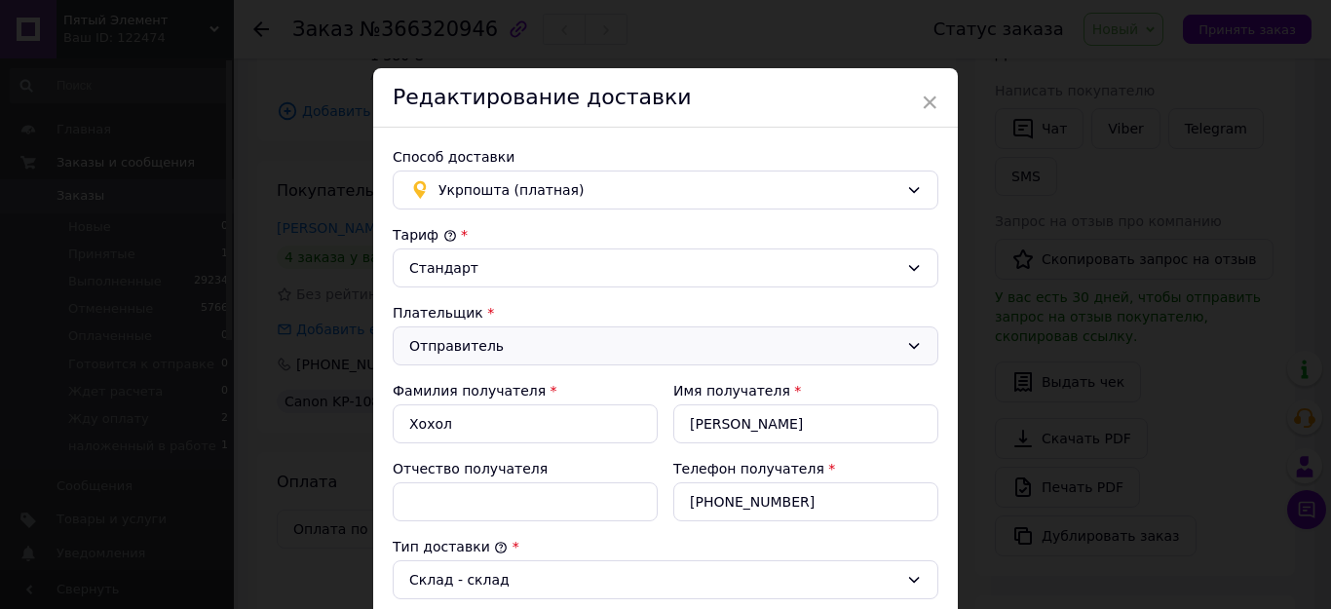
click at [520, 336] on div "Отправитель" at bounding box center [653, 345] width 489 height 21
click at [476, 426] on li "Получатель" at bounding box center [663, 422] width 544 height 35
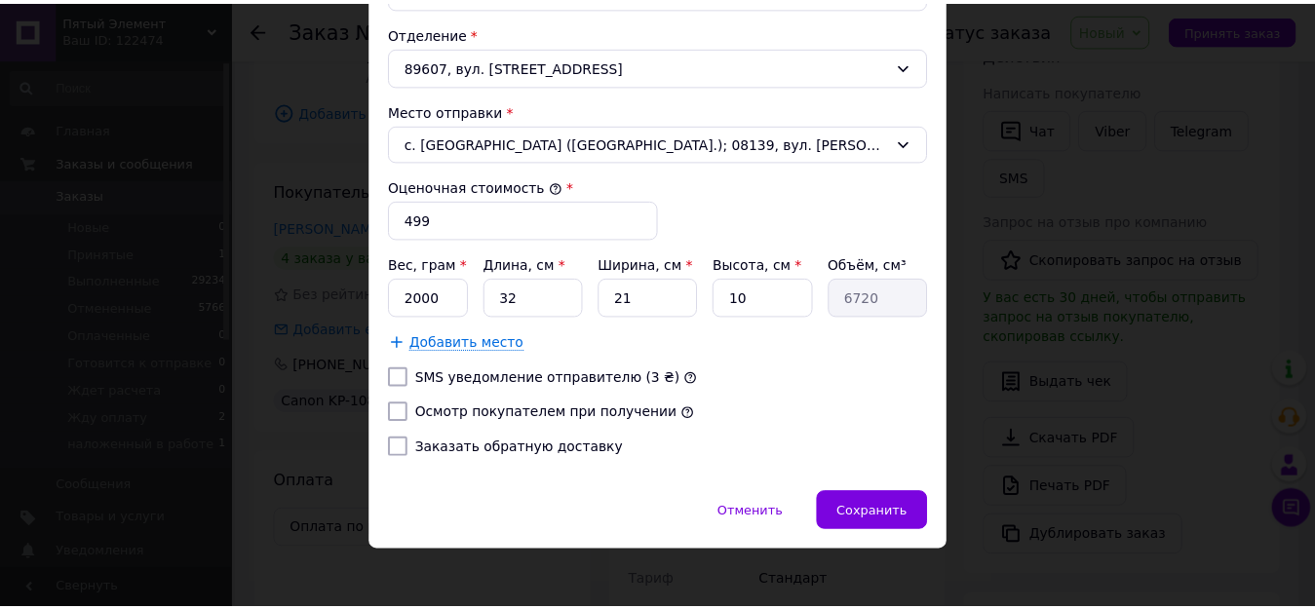
scroll to position [680, 0]
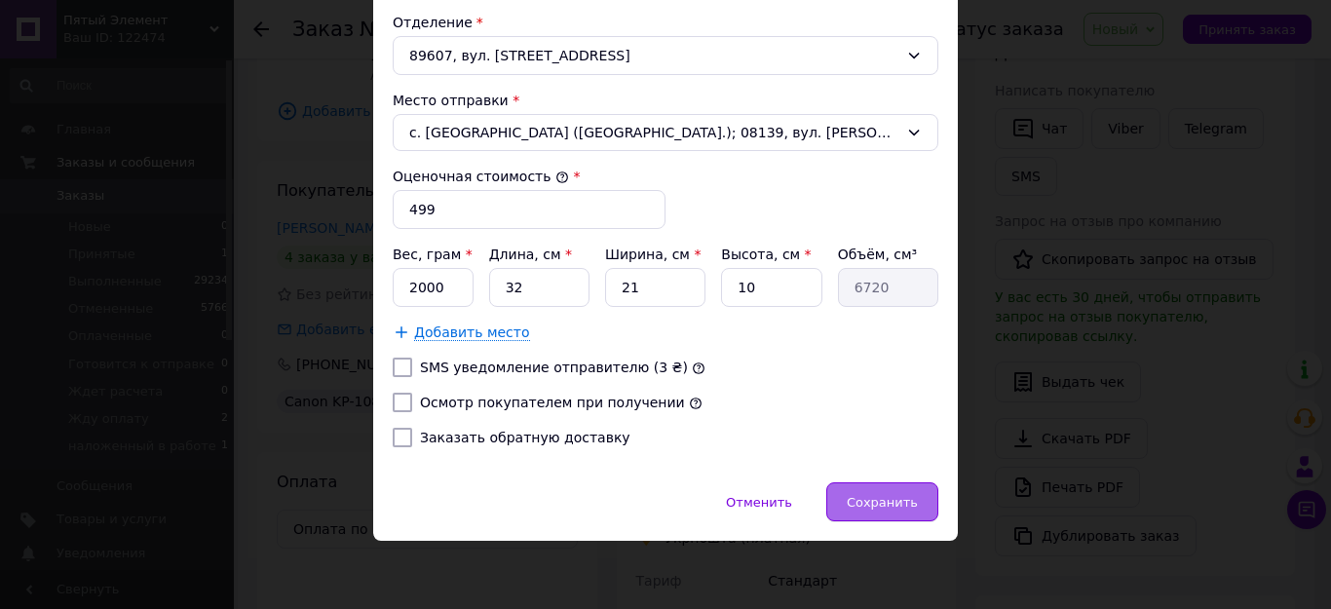
click at [891, 501] on span "Сохранить" at bounding box center [882, 502] width 71 height 15
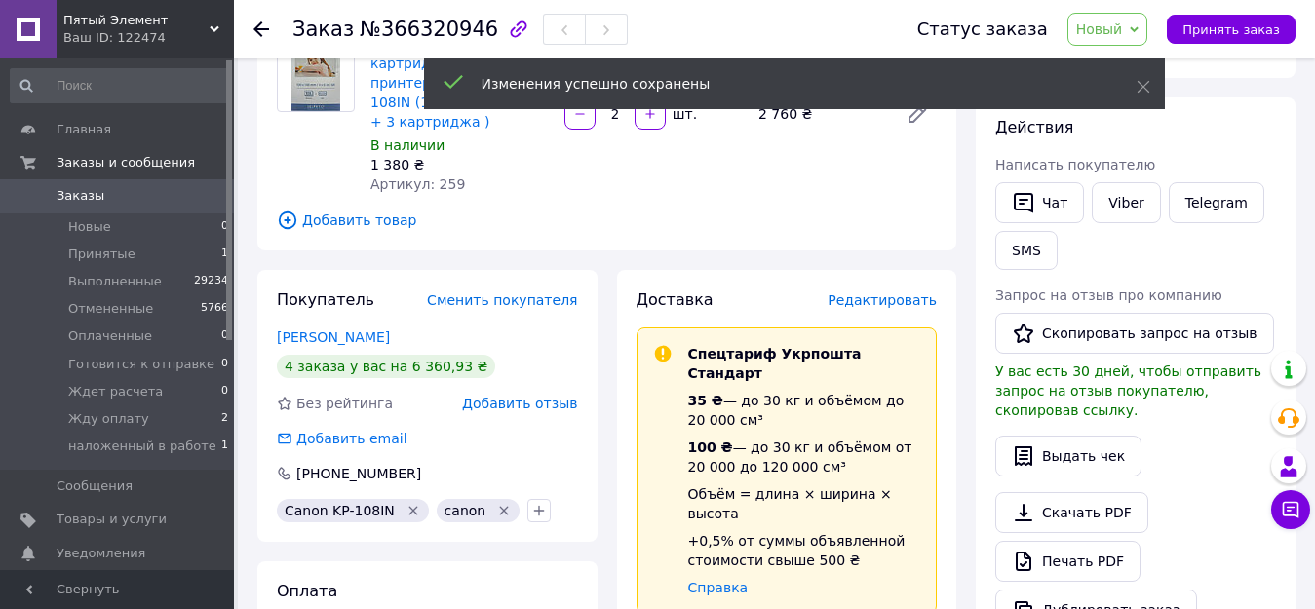
scroll to position [0, 0]
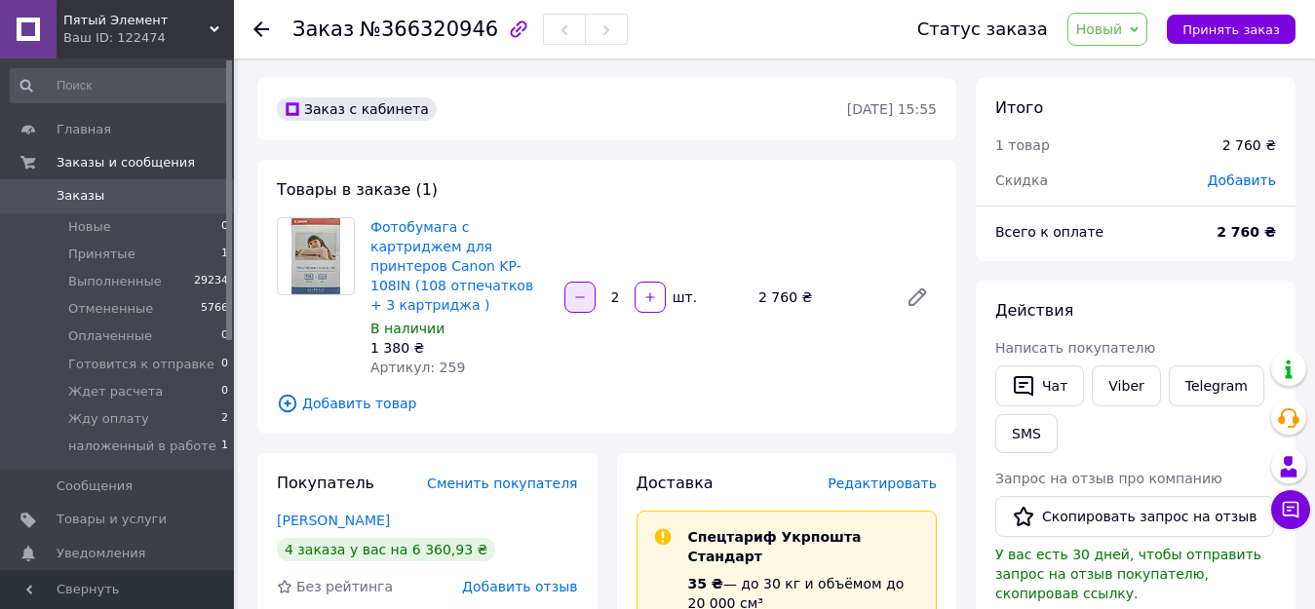
click at [579, 290] on icon "button" at bounding box center [580, 297] width 14 height 14
type input "1"
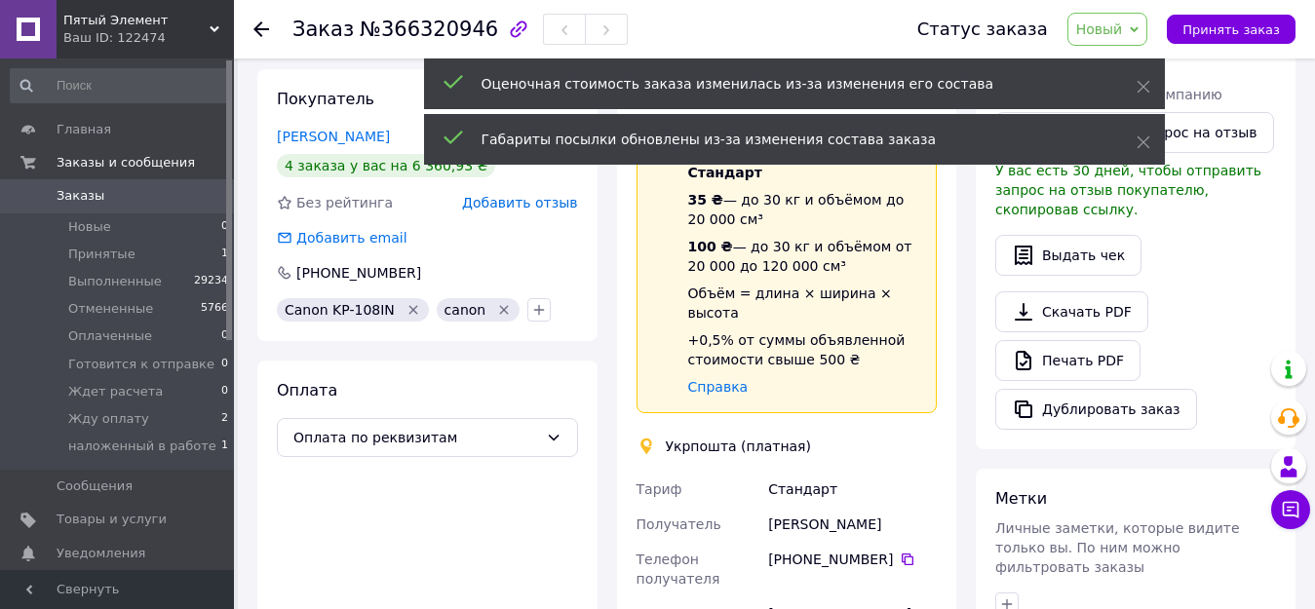
scroll to position [390, 0]
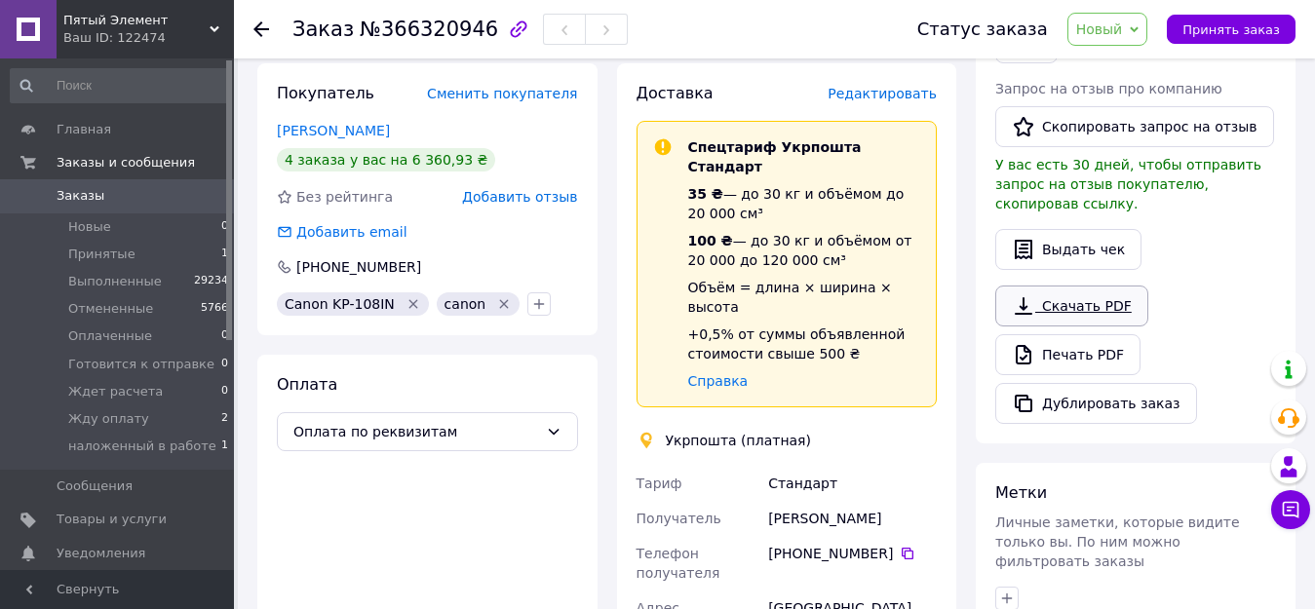
click at [1066, 286] on link "Скачать PDF" at bounding box center [1071, 306] width 153 height 41
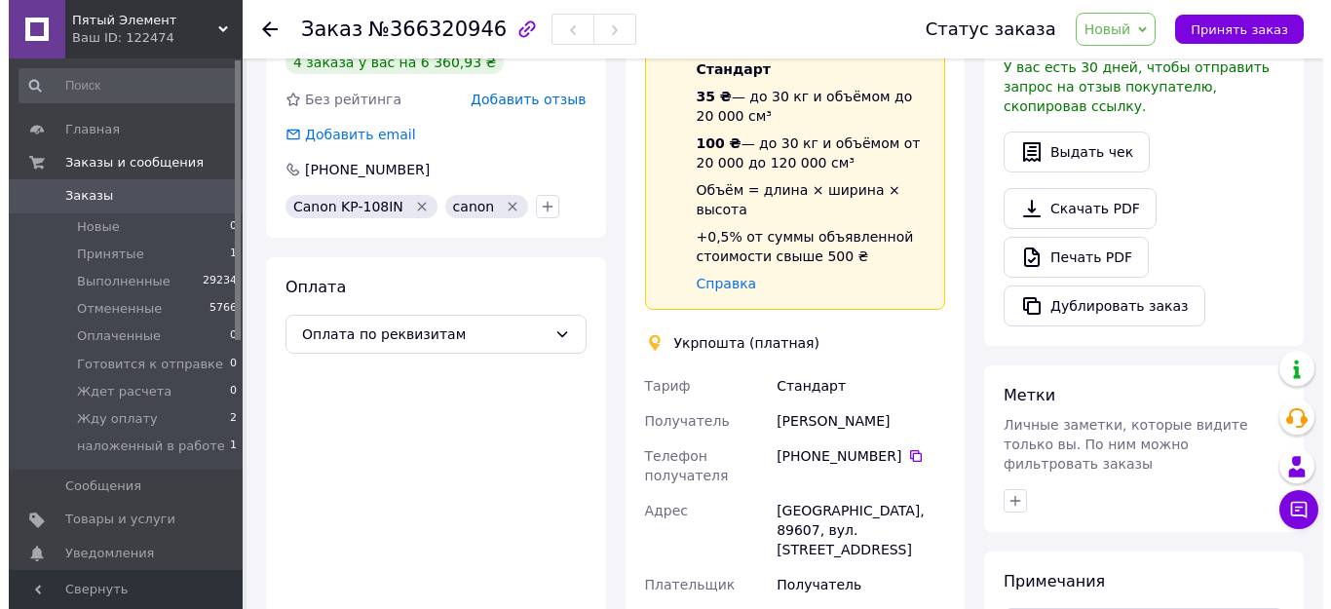
scroll to position [292, 0]
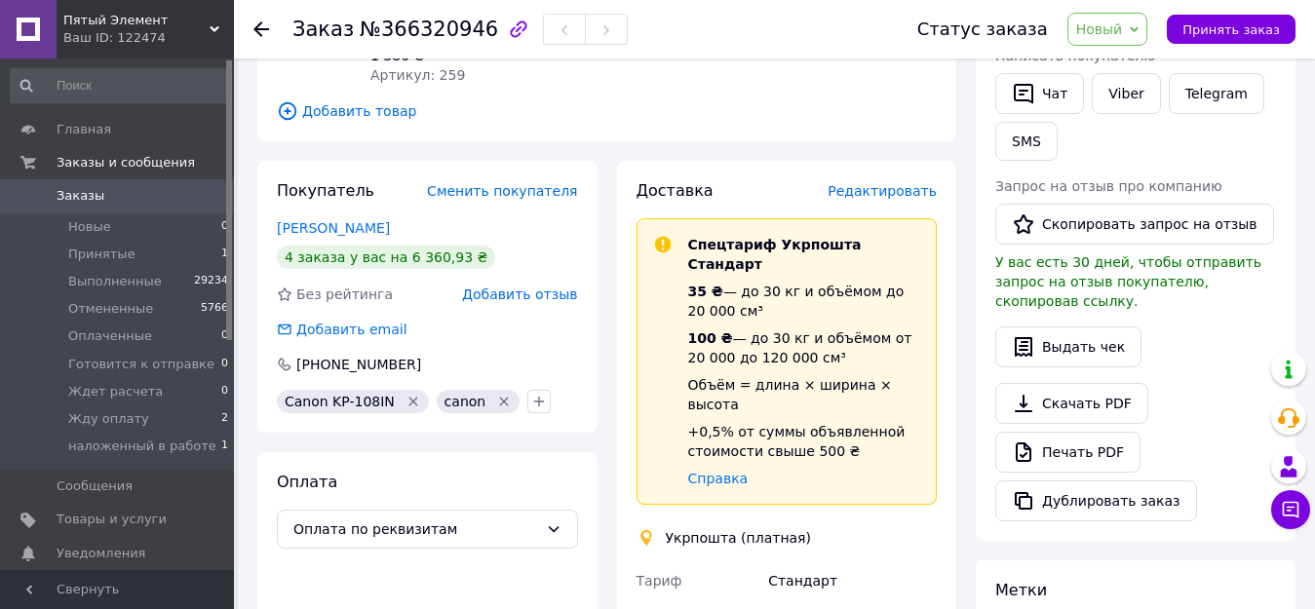
click at [901, 183] on span "Редактировать" at bounding box center [882, 191] width 109 height 16
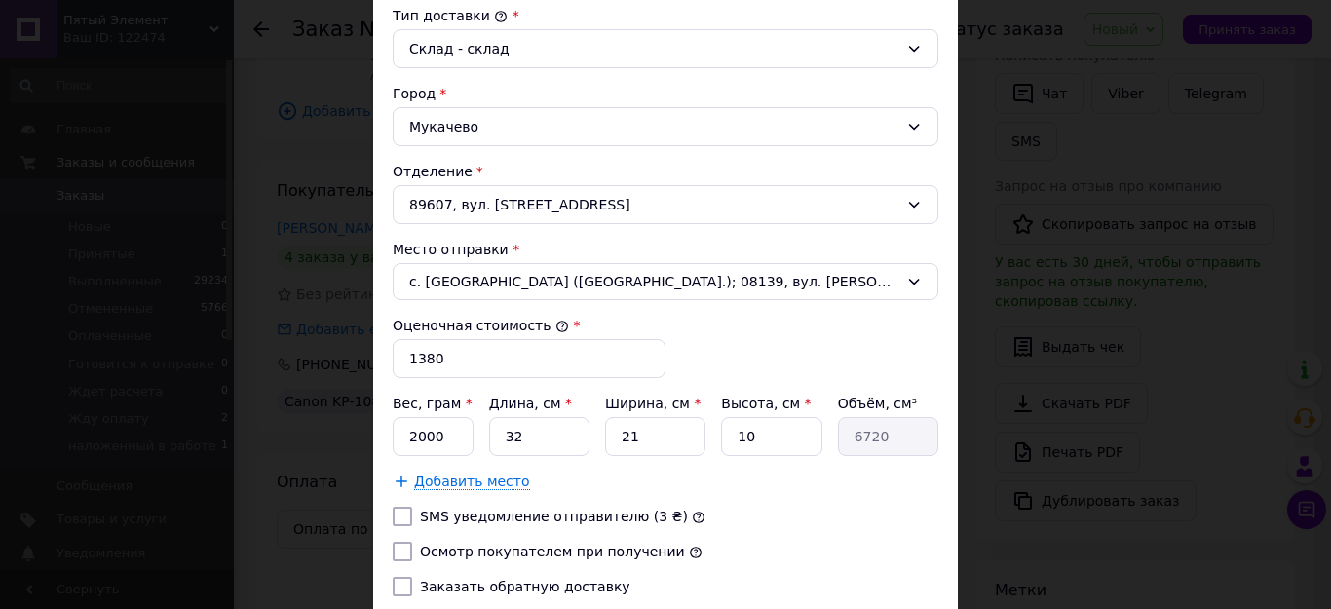
scroll to position [585, 0]
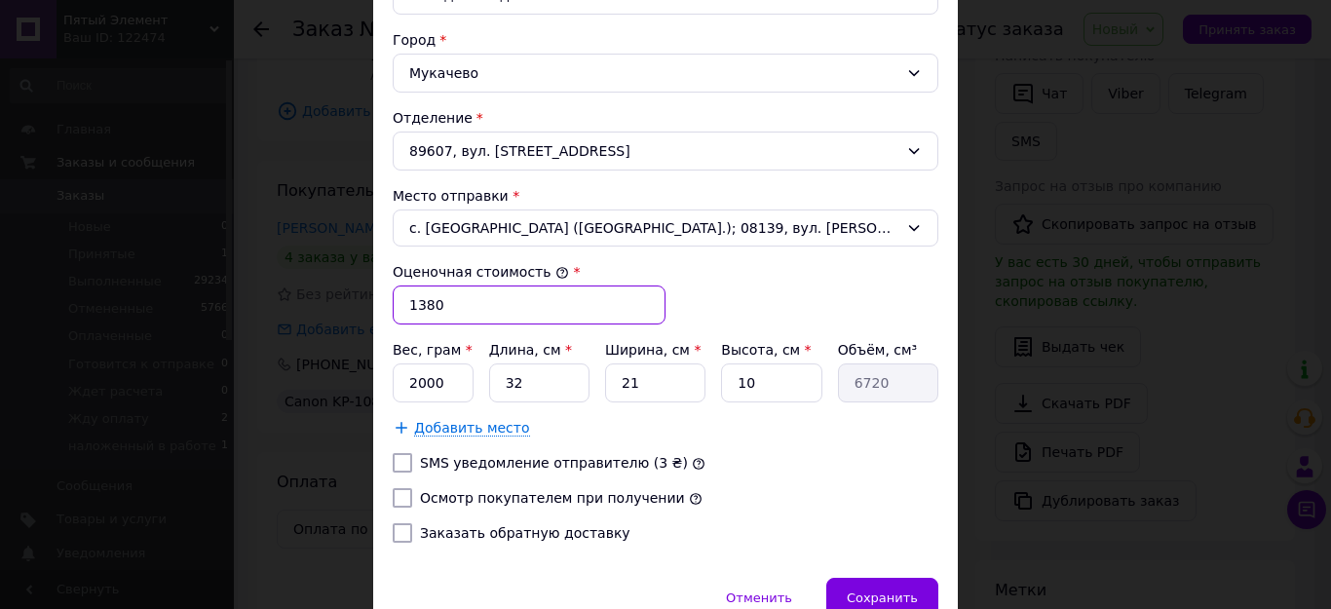
drag, startPoint x: 446, startPoint y: 306, endPoint x: 388, endPoint y: 322, distance: 60.5
click at [401, 301] on input "1380" at bounding box center [529, 305] width 273 height 39
type input "199"
drag, startPoint x: 445, startPoint y: 375, endPoint x: 401, endPoint y: 375, distance: 44.8
click at [401, 375] on input "2000" at bounding box center [433, 383] width 81 height 39
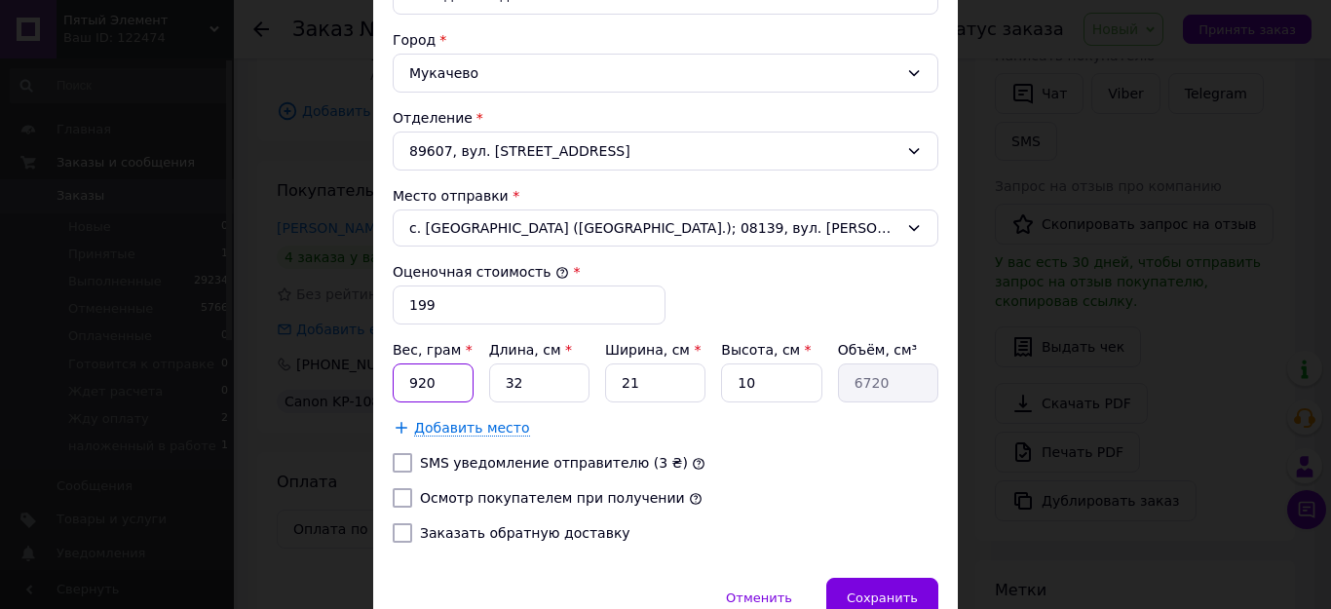
type input "920"
drag, startPoint x: 536, startPoint y: 385, endPoint x: 481, endPoint y: 391, distance: 55.9
click at [481, 391] on div "Вес, грам * 920 Длина, см * 32 Ширина, см * 21 Высота, см * 10 Объём, см³ 6720" at bounding box center [666, 371] width 546 height 62
type input "2"
type input "420"
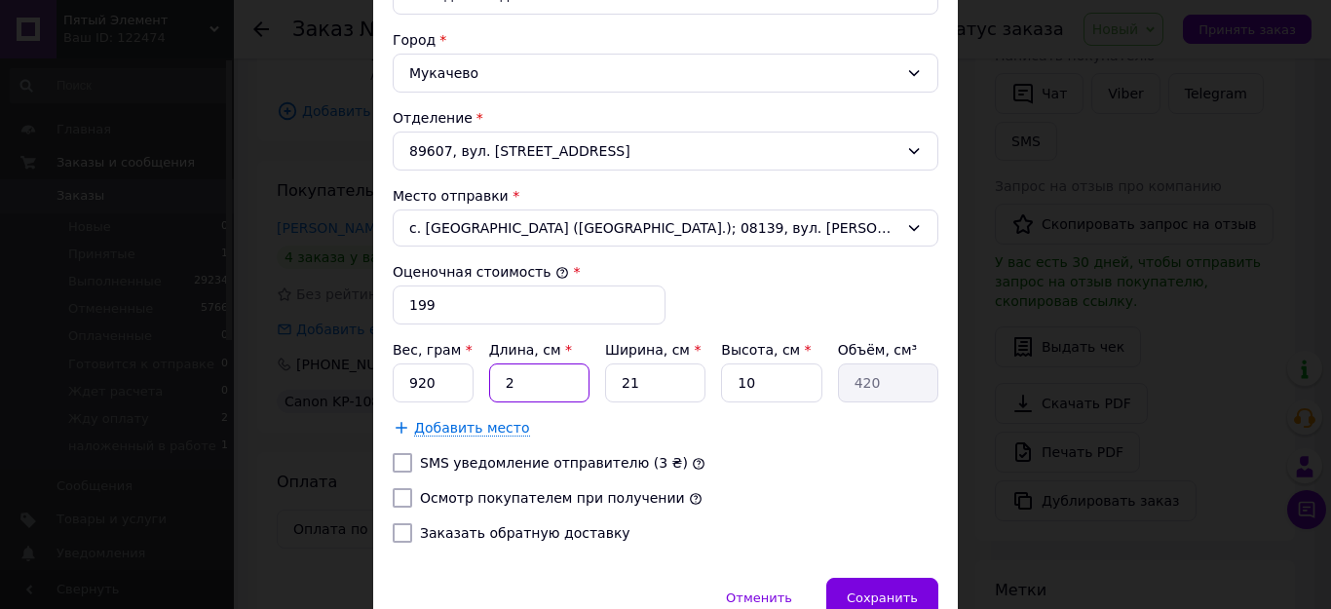
type input "24"
type input "5040"
type input "24"
drag, startPoint x: 633, startPoint y: 379, endPoint x: 608, endPoint y: 380, distance: 24.4
click at [608, 380] on input "21" at bounding box center [655, 383] width 100 height 39
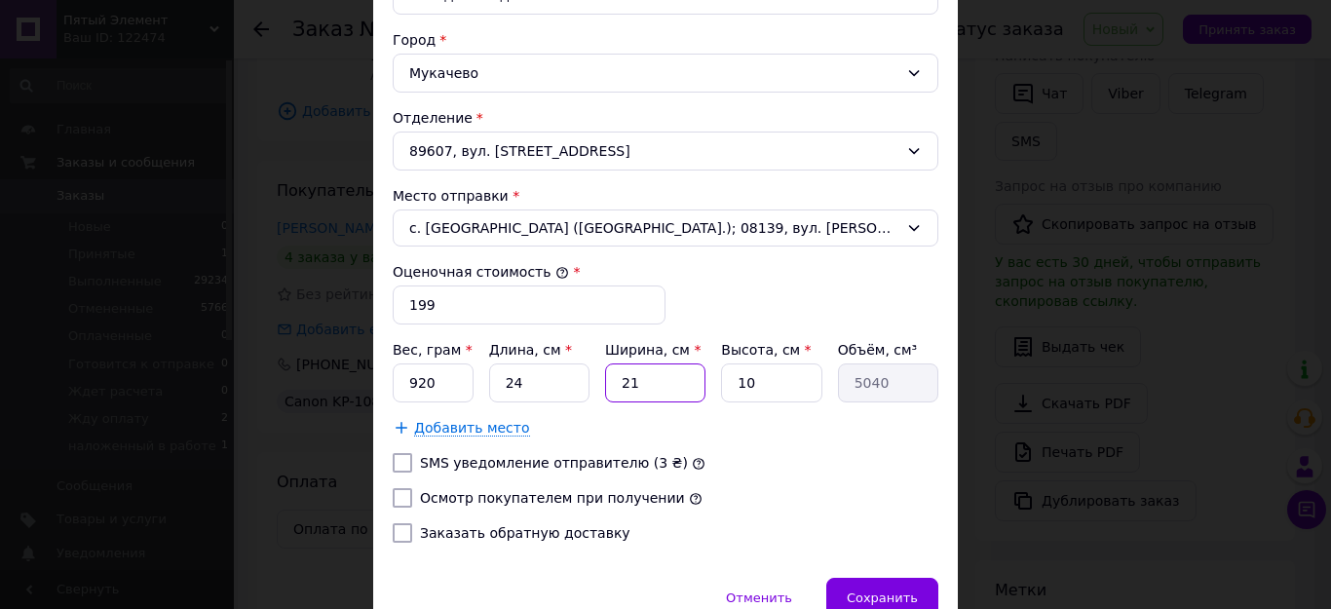
type input "1"
type input "240"
type input "17"
type input "4080"
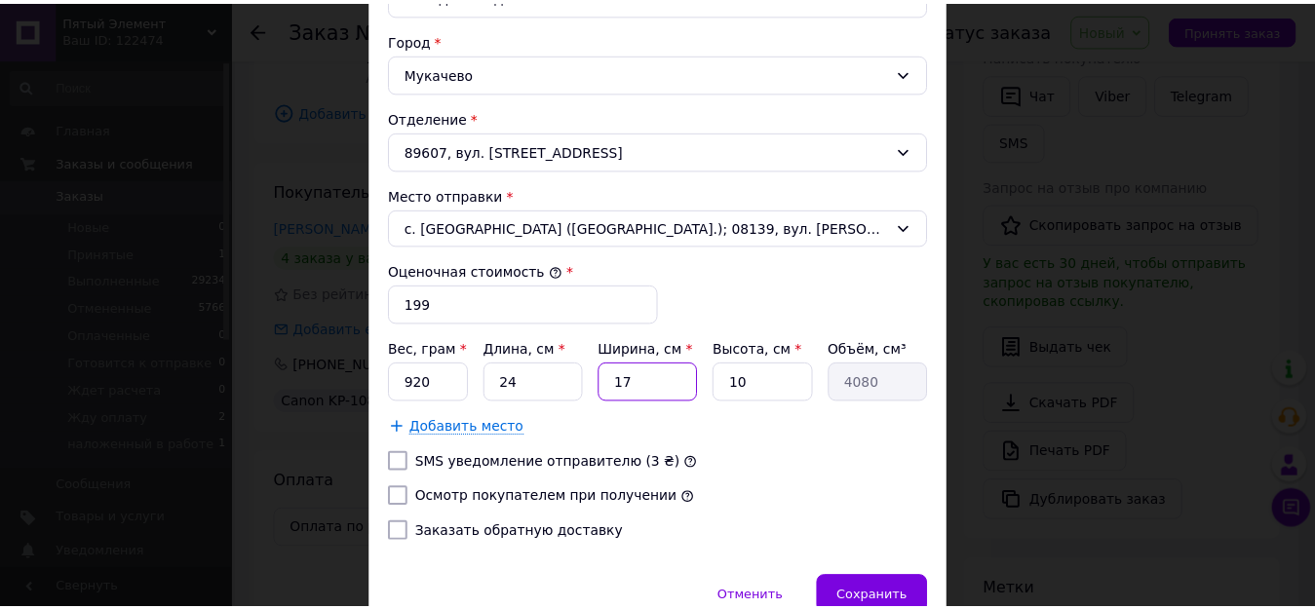
scroll to position [680, 0]
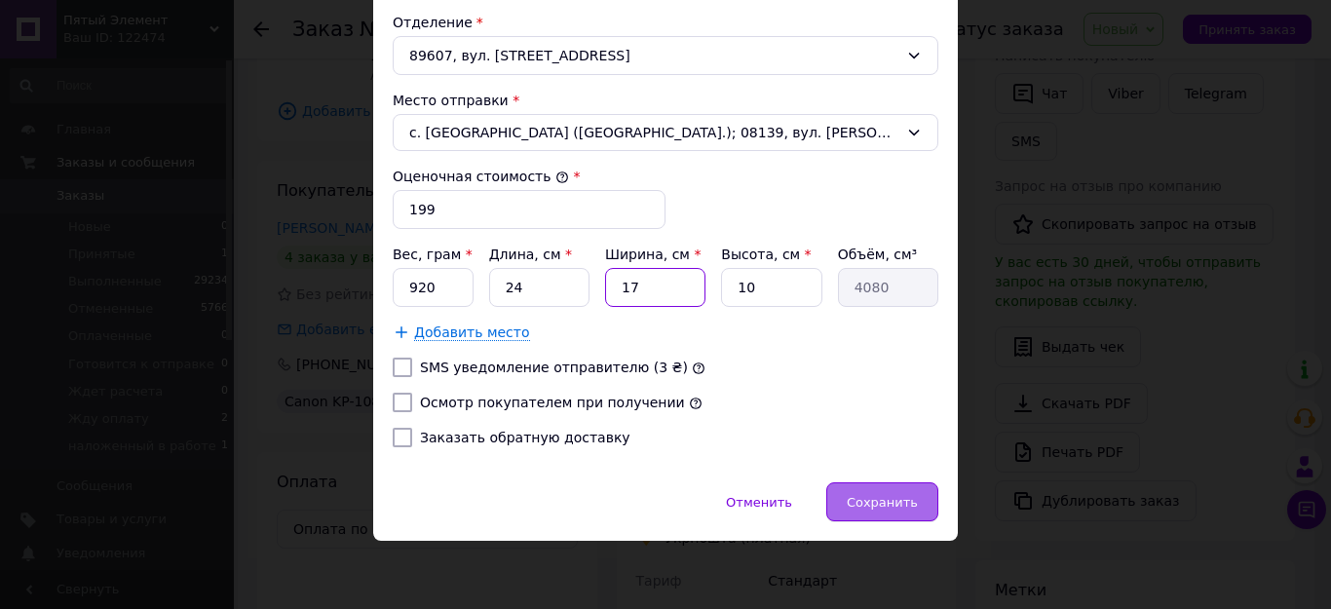
type input "17"
click at [879, 498] on span "Сохранить" at bounding box center [882, 502] width 71 height 15
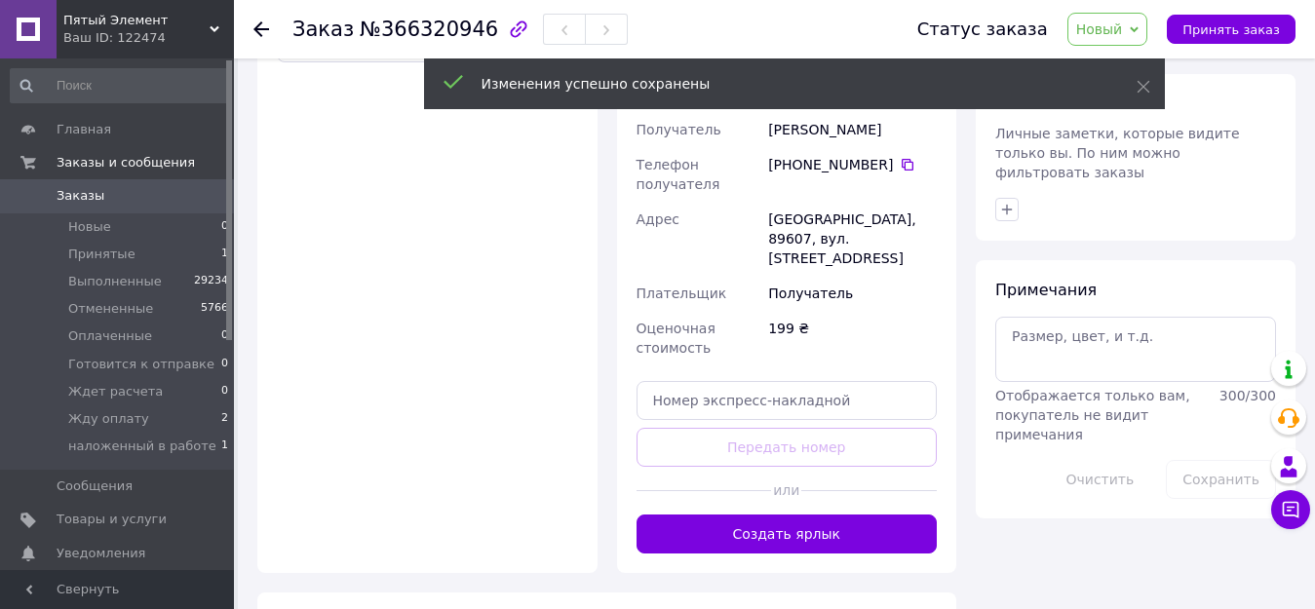
scroll to position [780, 0]
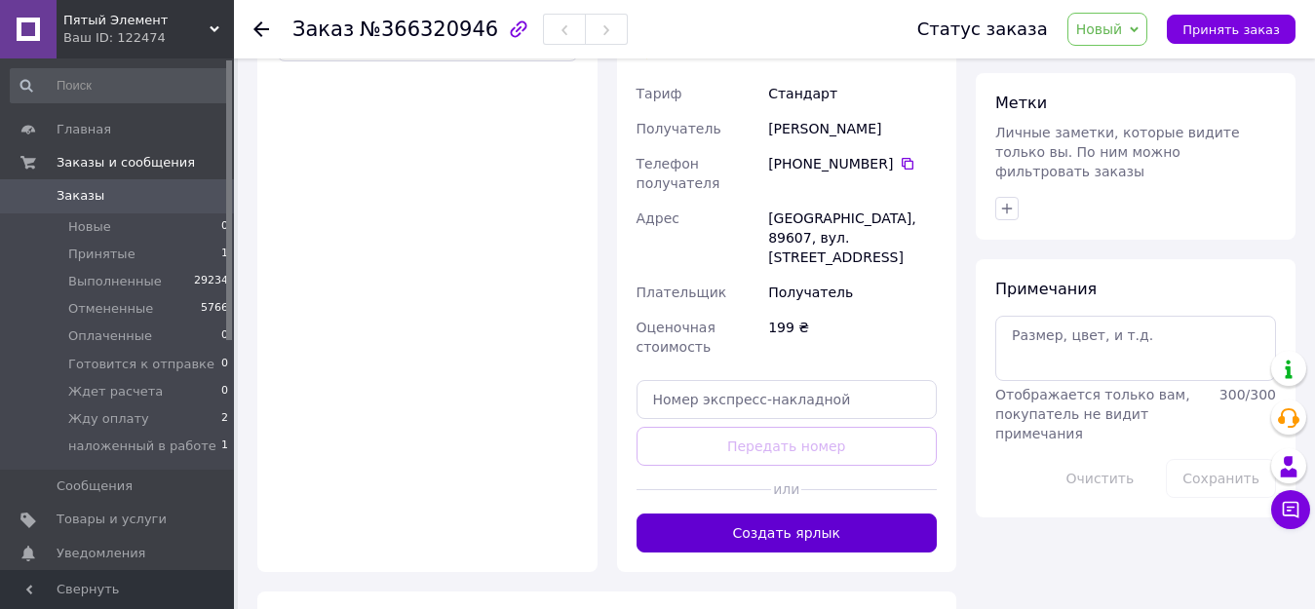
click at [825, 514] on button "Создать ярлык" at bounding box center [786, 533] width 301 height 39
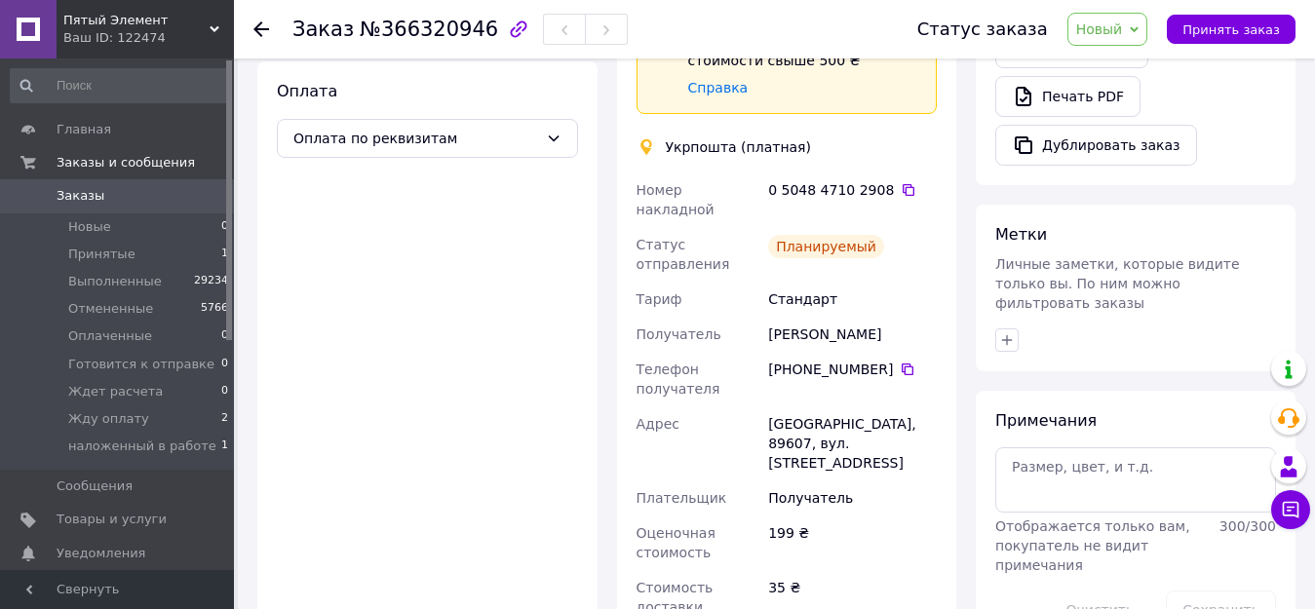
scroll to position [682, 0]
click at [1119, 26] on span "Новый" at bounding box center [1099, 29] width 47 height 16
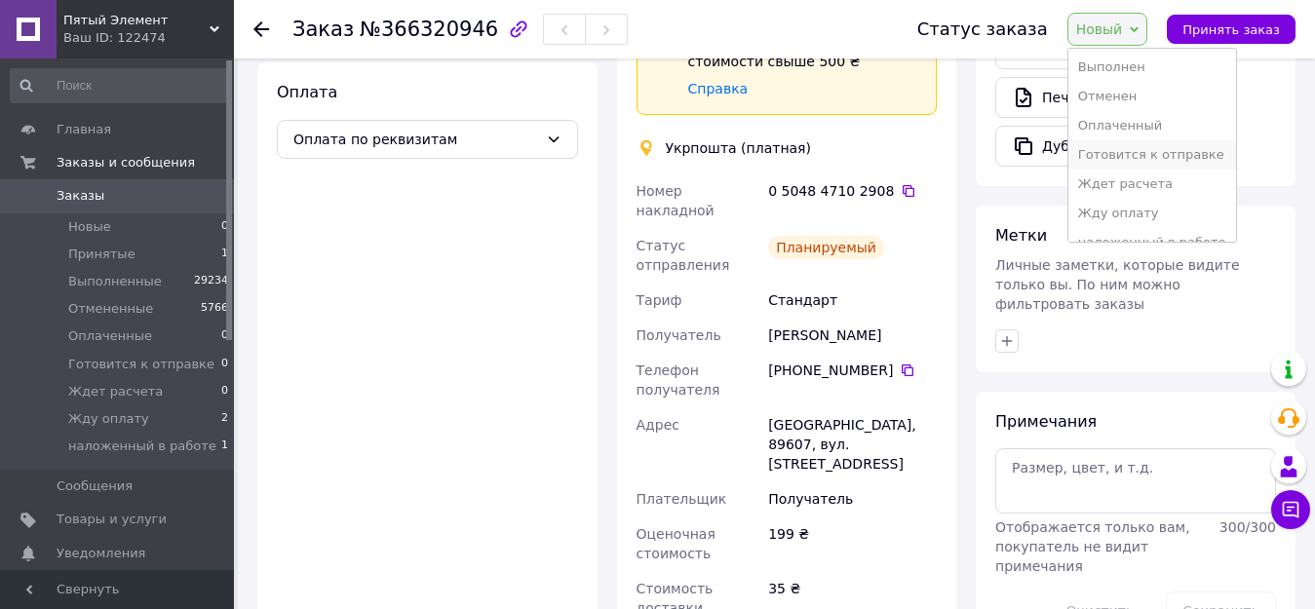
scroll to position [51, 0]
click at [1145, 193] on li "Жду оплату" at bounding box center [1152, 192] width 168 height 29
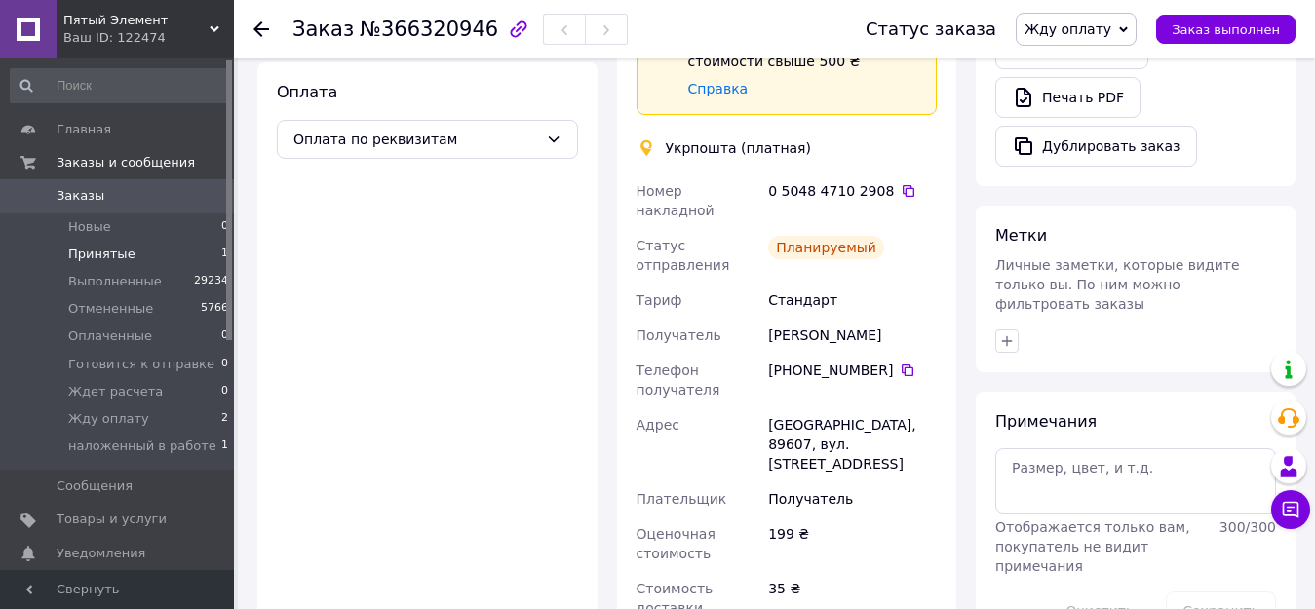
click at [92, 250] on span "Принятые" at bounding box center [101, 255] width 67 height 18
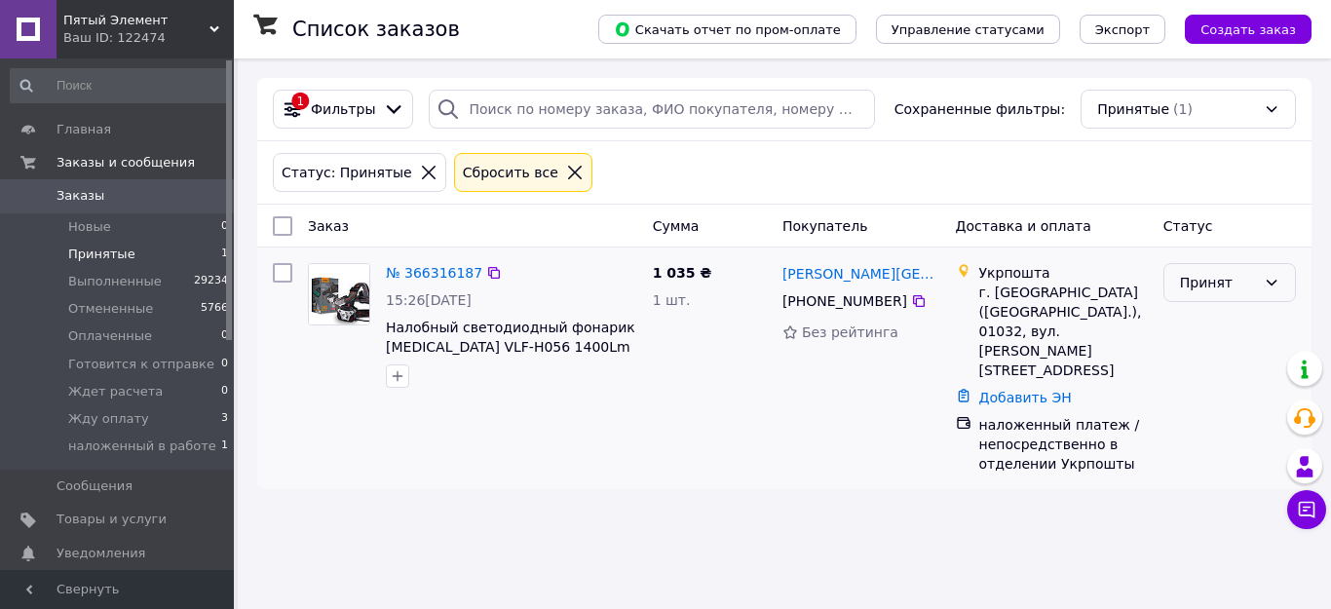
click at [1209, 285] on div "Принят" at bounding box center [1218, 282] width 76 height 21
click at [1210, 435] on li "Готовится к отправке" at bounding box center [1230, 440] width 131 height 55
click at [96, 222] on span "Новые" at bounding box center [89, 227] width 43 height 18
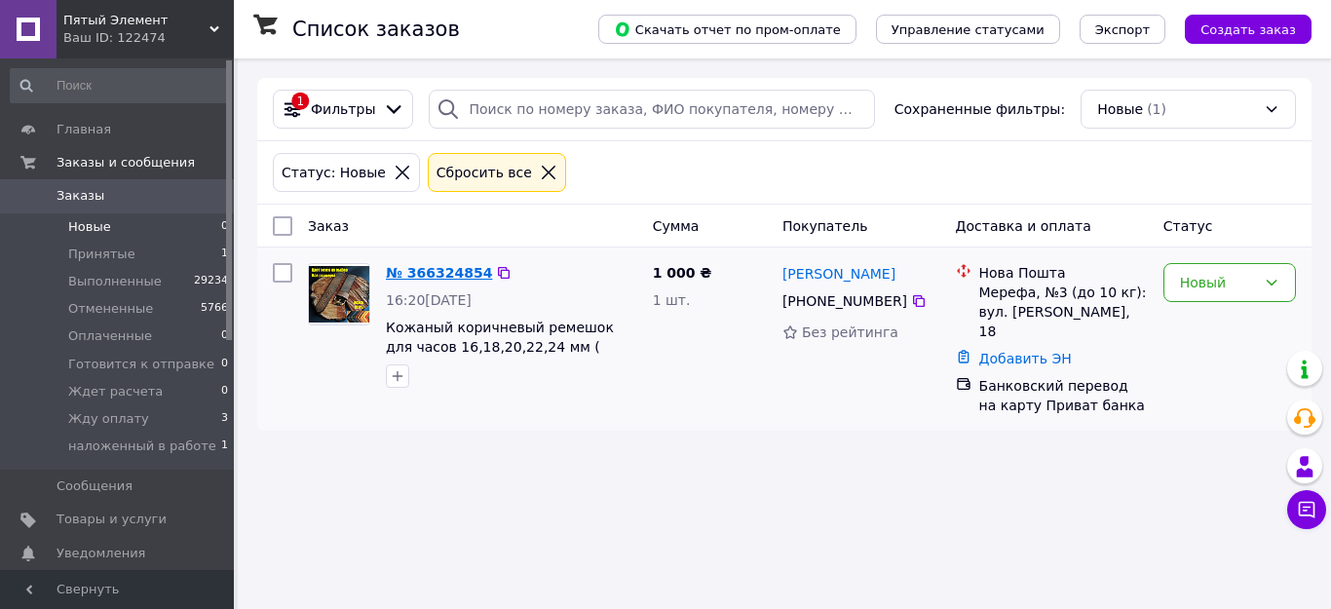
click at [441, 273] on link "№ 366324854" at bounding box center [439, 273] width 106 height 16
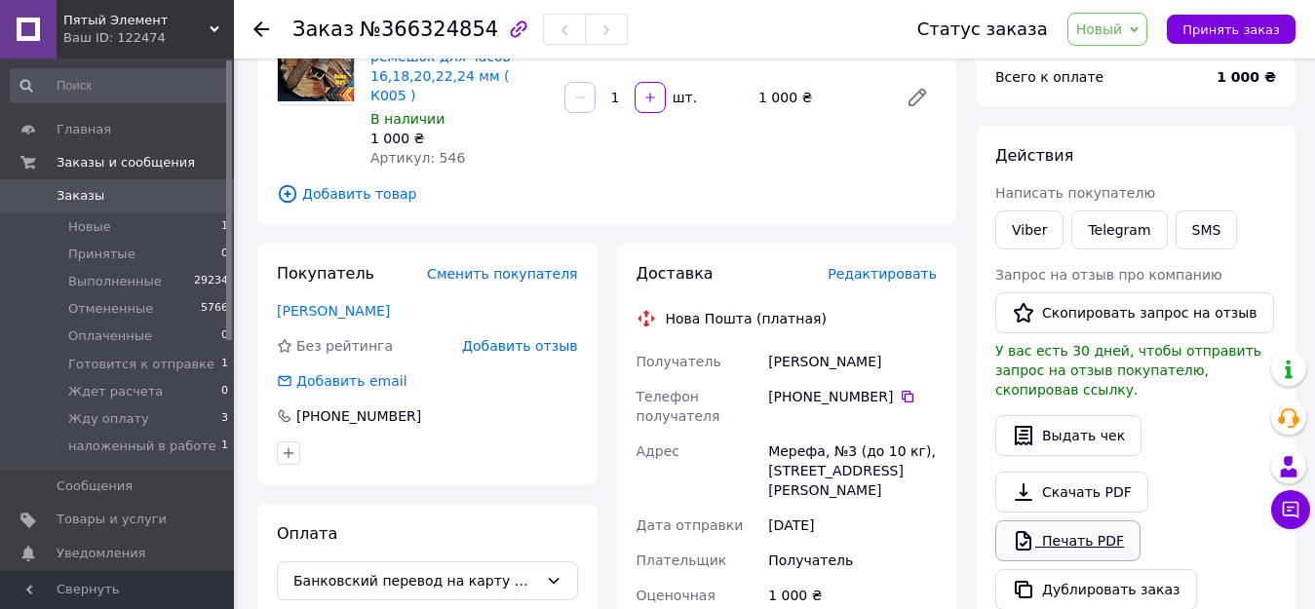
scroll to position [195, 0]
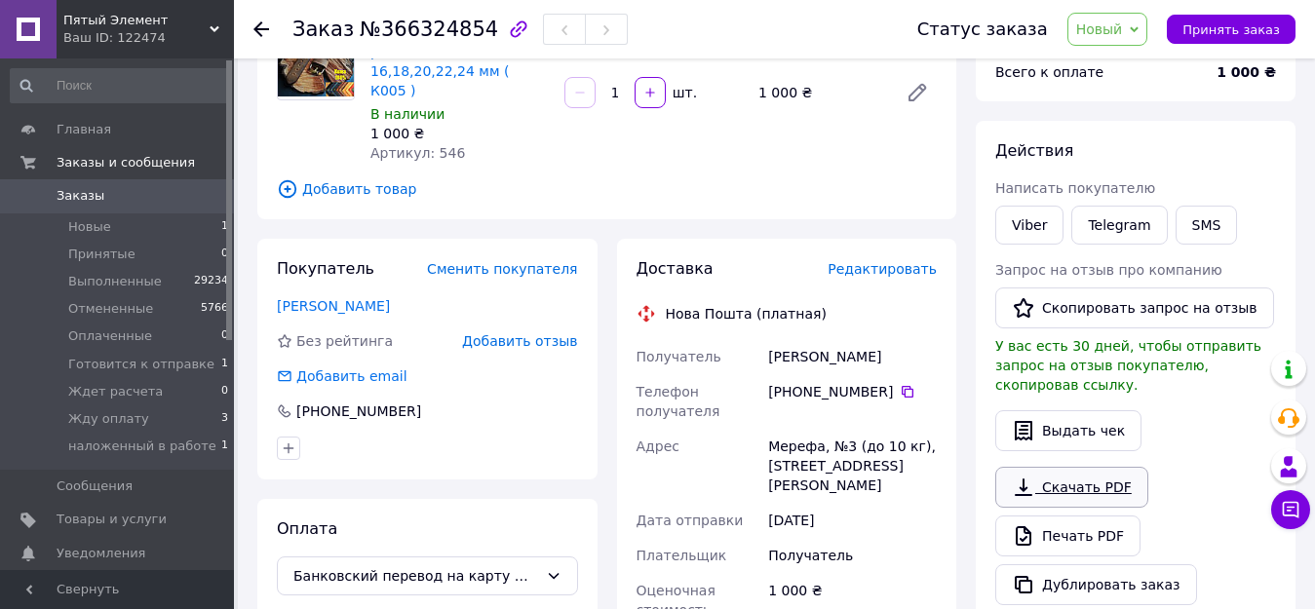
click at [1082, 468] on link "Скачать PDF" at bounding box center [1071, 487] width 153 height 41
click at [1034, 220] on link "Viber" at bounding box center [1029, 225] width 68 height 39
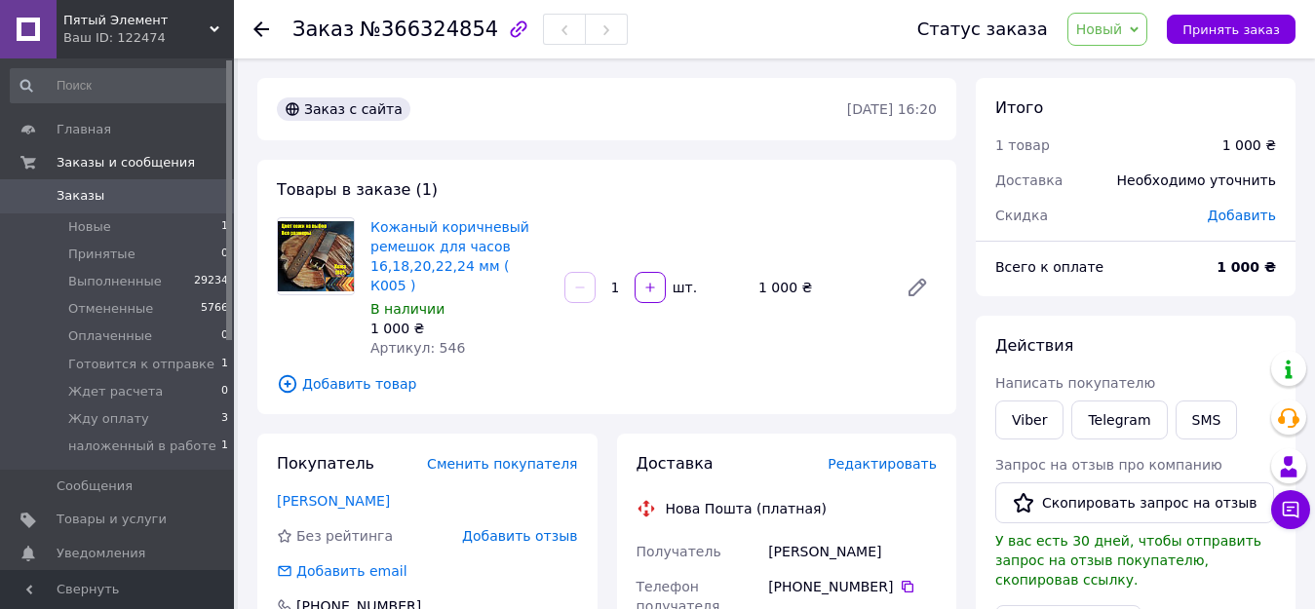
scroll to position [97, 0]
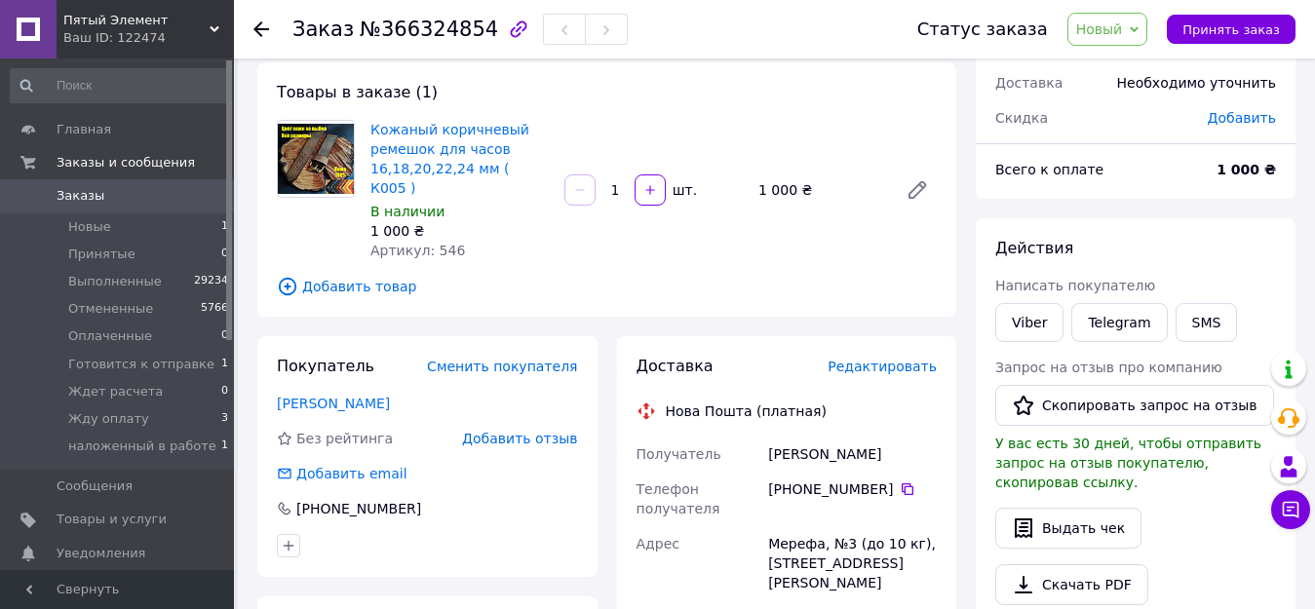
drag, startPoint x: 880, startPoint y: 464, endPoint x: 766, endPoint y: 442, distance: 116.2
click at [766, 442] on div "Получатель Зинченко Александр Телефон получателя +380 97 232 24 00   Адрес Мере…" at bounding box center [787, 581] width 309 height 289
copy div "Зинченко Александр Телефон получателя +380 97 232 24 00"
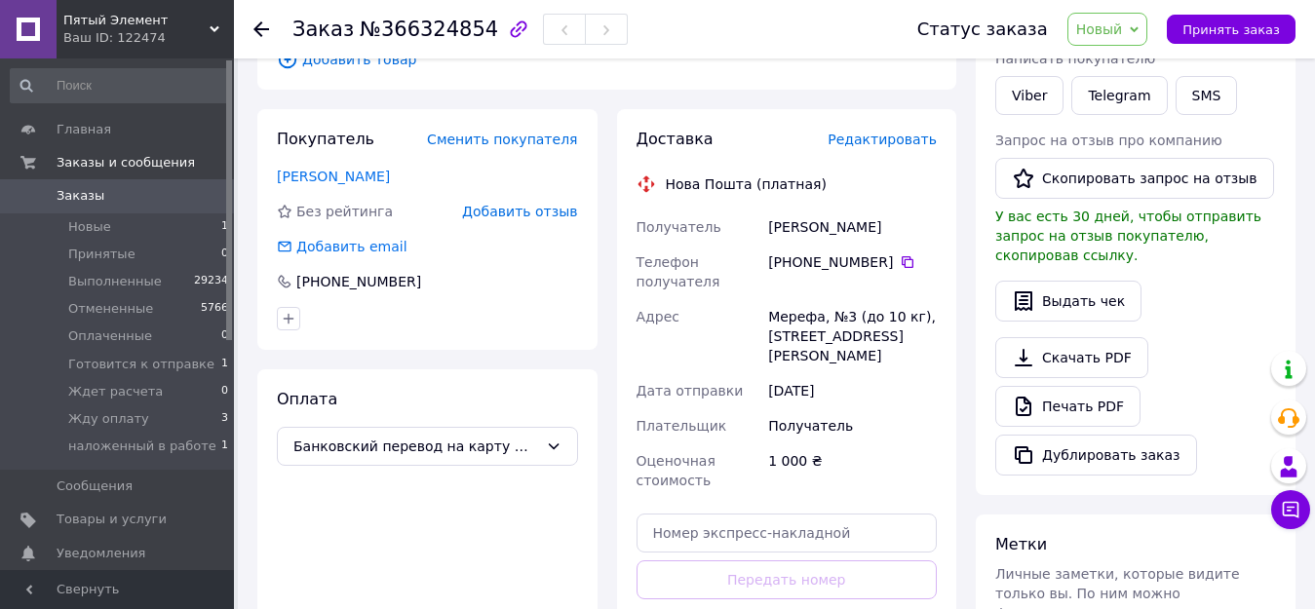
scroll to position [390, 0]
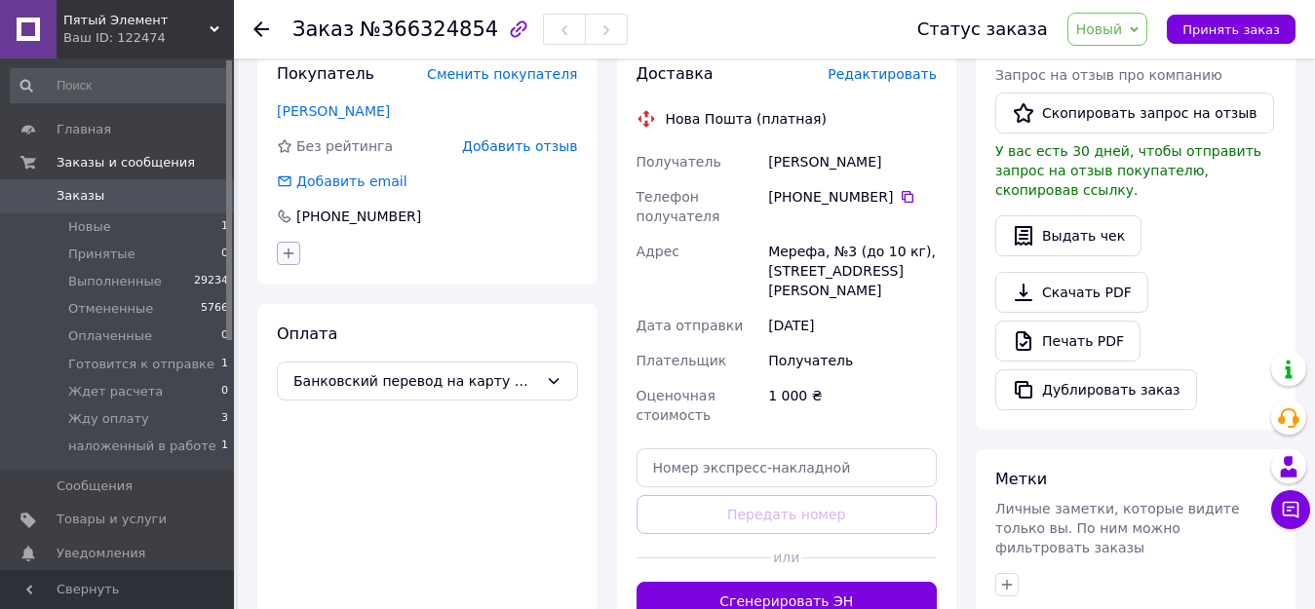
click at [291, 246] on icon "button" at bounding box center [289, 254] width 16 height 16
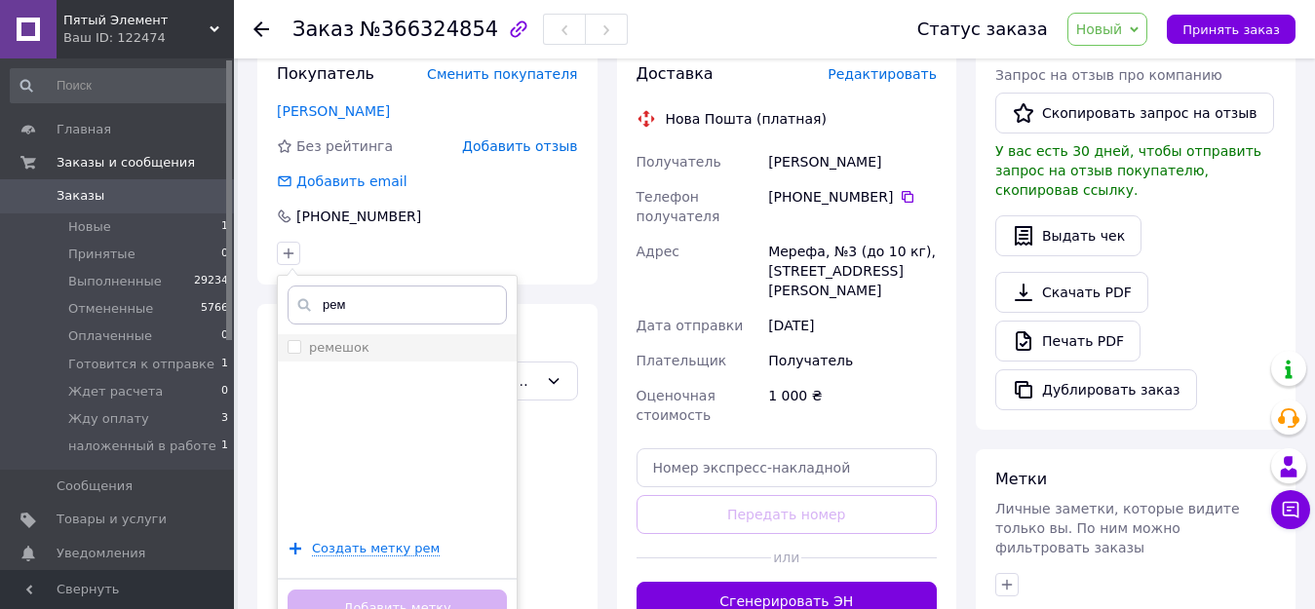
type input "рем"
click at [297, 340] on input "ремешок" at bounding box center [294, 346] width 13 height 13
checkbox input "true"
click at [381, 590] on button "Добавить метку" at bounding box center [397, 609] width 219 height 38
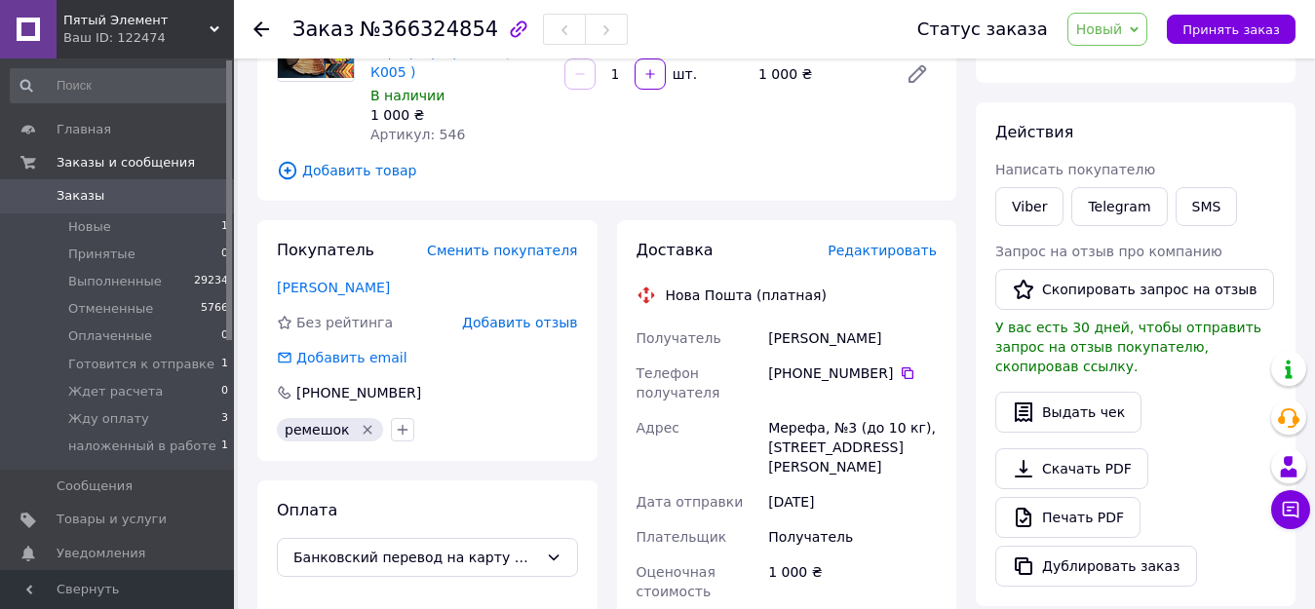
scroll to position [97, 0]
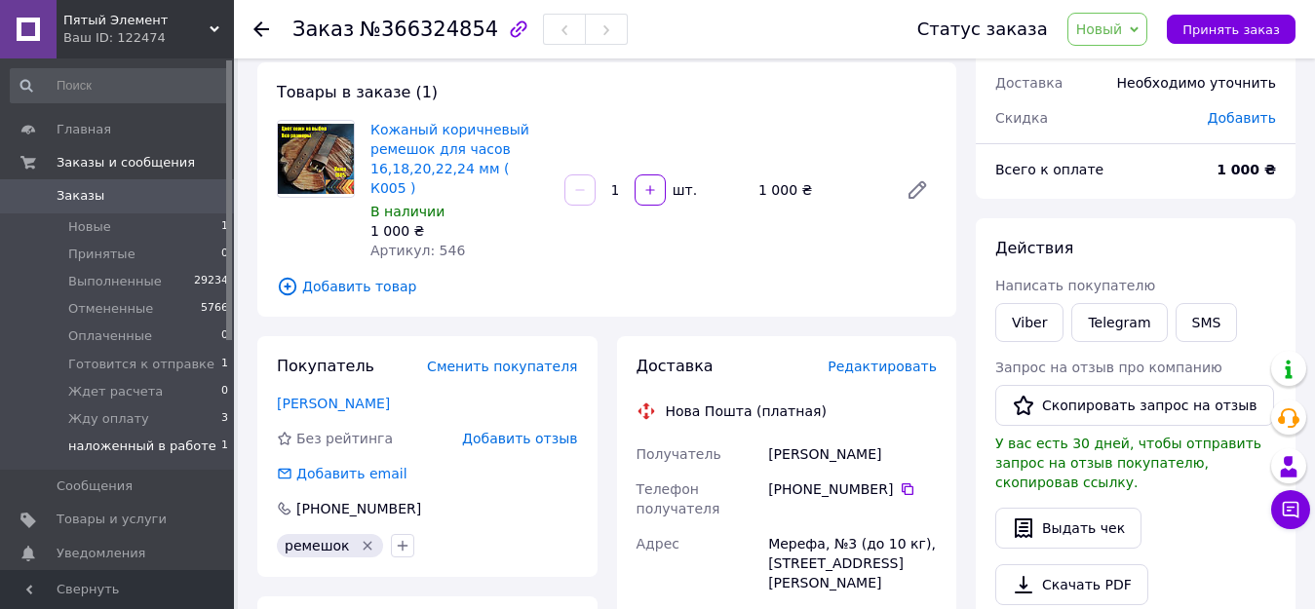
click at [126, 446] on span "наложенный в работе" at bounding box center [142, 447] width 148 height 18
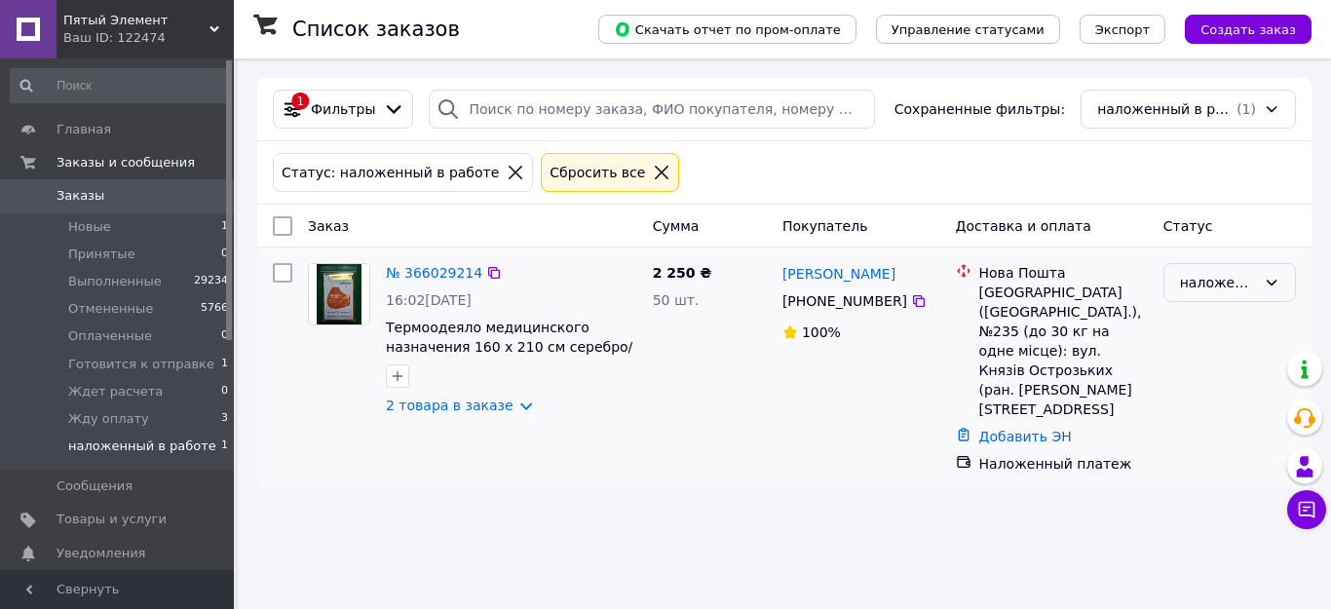
click at [1197, 279] on div "наложенный в работе" at bounding box center [1218, 282] width 76 height 21
click at [1213, 361] on li "Выполнен" at bounding box center [1230, 360] width 131 height 35
click at [82, 227] on span "Новые" at bounding box center [89, 227] width 43 height 18
